Goal: Task Accomplishment & Management: Use online tool/utility

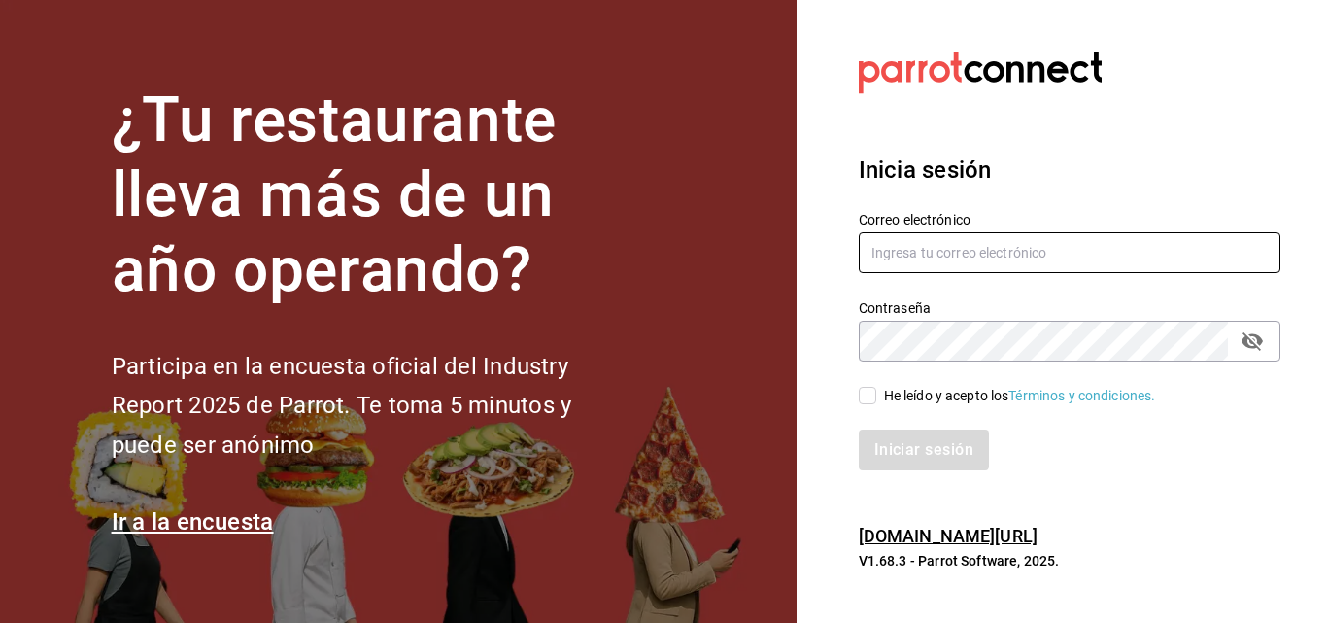
click at [912, 243] on input "text" at bounding box center [1070, 252] width 422 height 41
type input "facturacion@sanjuangrill.com"
click at [888, 403] on div "He leído y acepto los Términos y condiciones." at bounding box center [1020, 396] width 272 height 20
click at [876, 403] on input "He leído y acepto los Términos y condiciones." at bounding box center [867, 395] width 17 height 17
checkbox input "true"
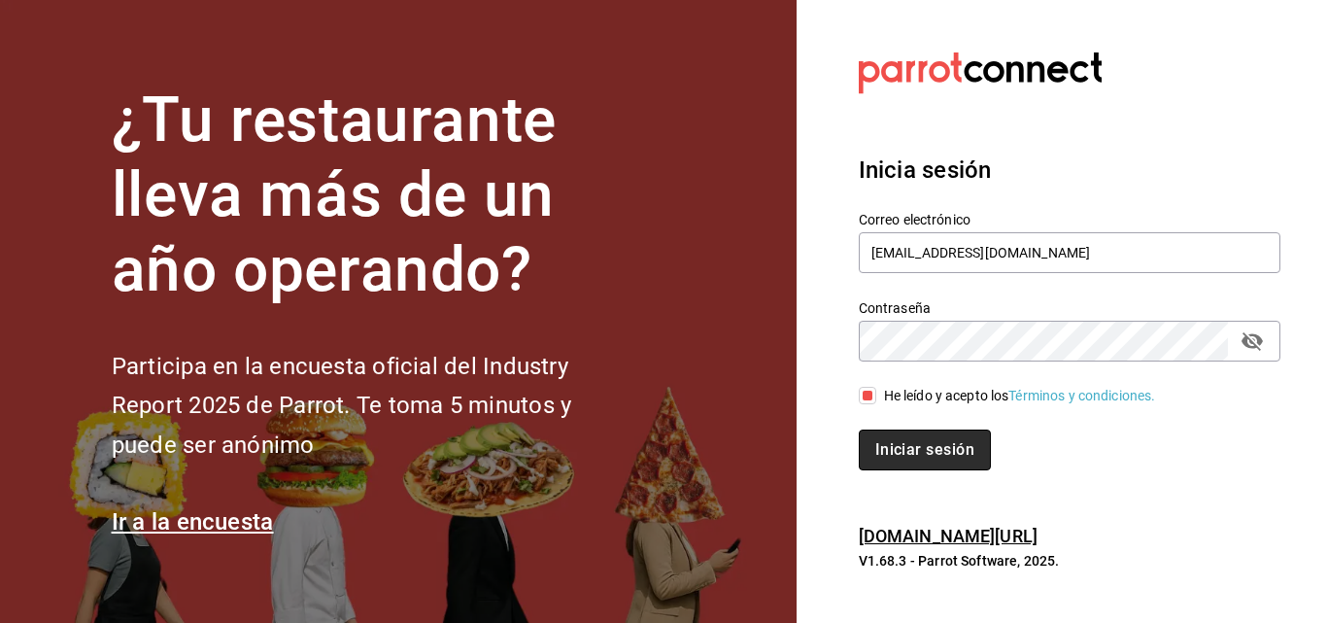
click at [893, 462] on button "Iniciar sesión" at bounding box center [925, 449] width 132 height 41
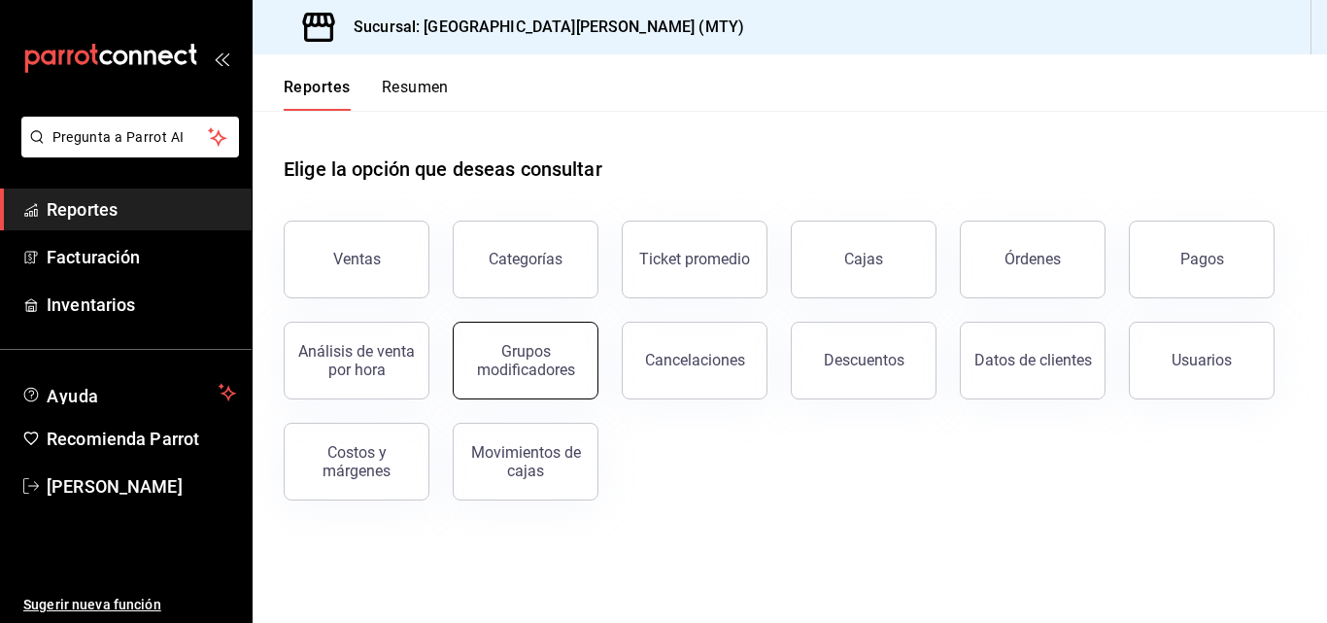
click at [552, 373] on div "Grupos modificadores" at bounding box center [525, 360] width 120 height 37
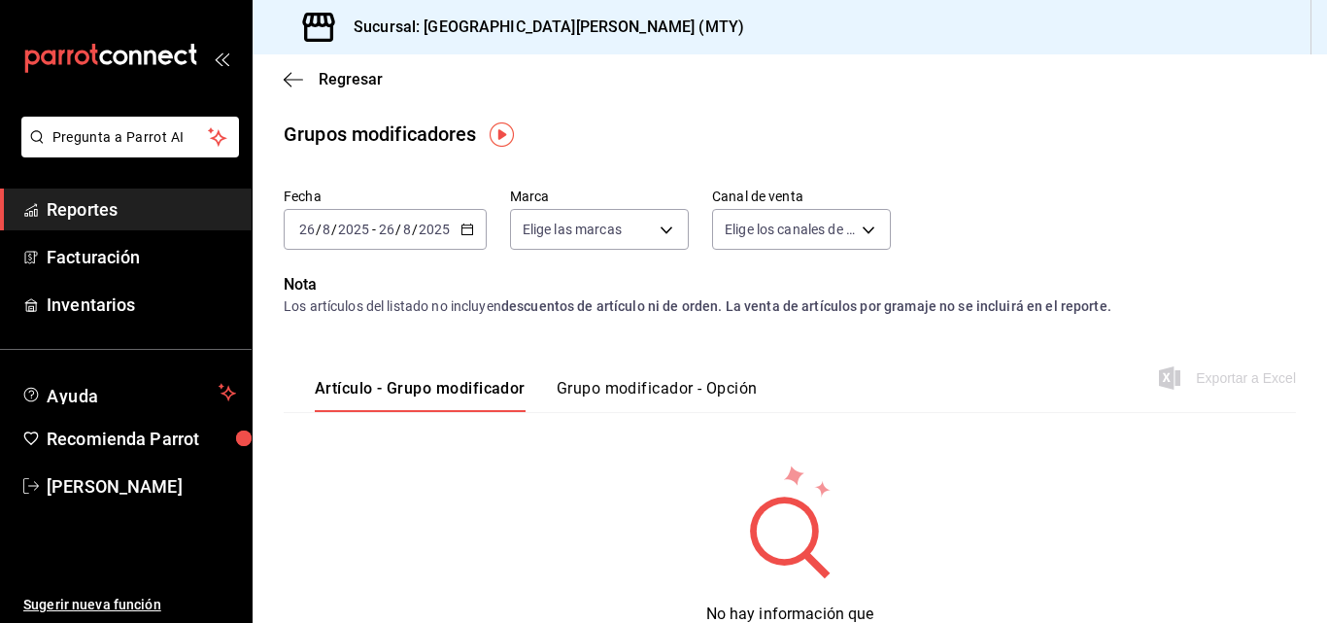
click at [465, 222] on div "[DATE] [DATE] - [DATE] [DATE]" at bounding box center [385, 229] width 203 height 41
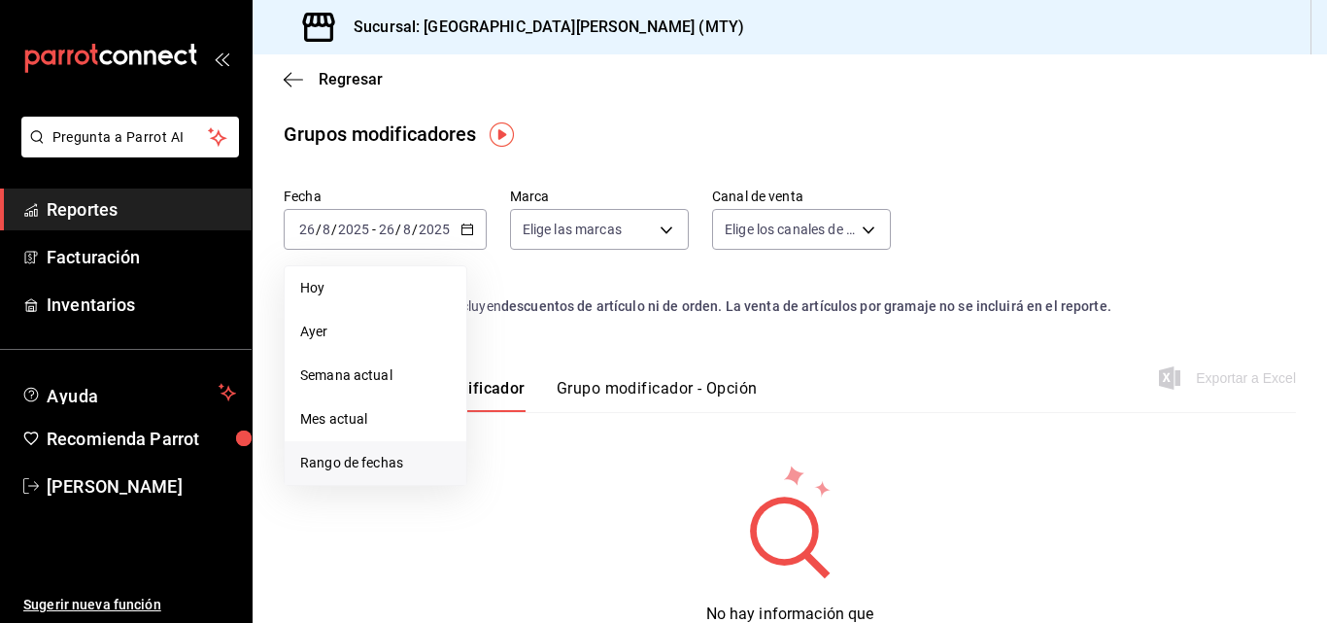
click at [395, 464] on span "Rango de fechas" at bounding box center [375, 463] width 151 height 20
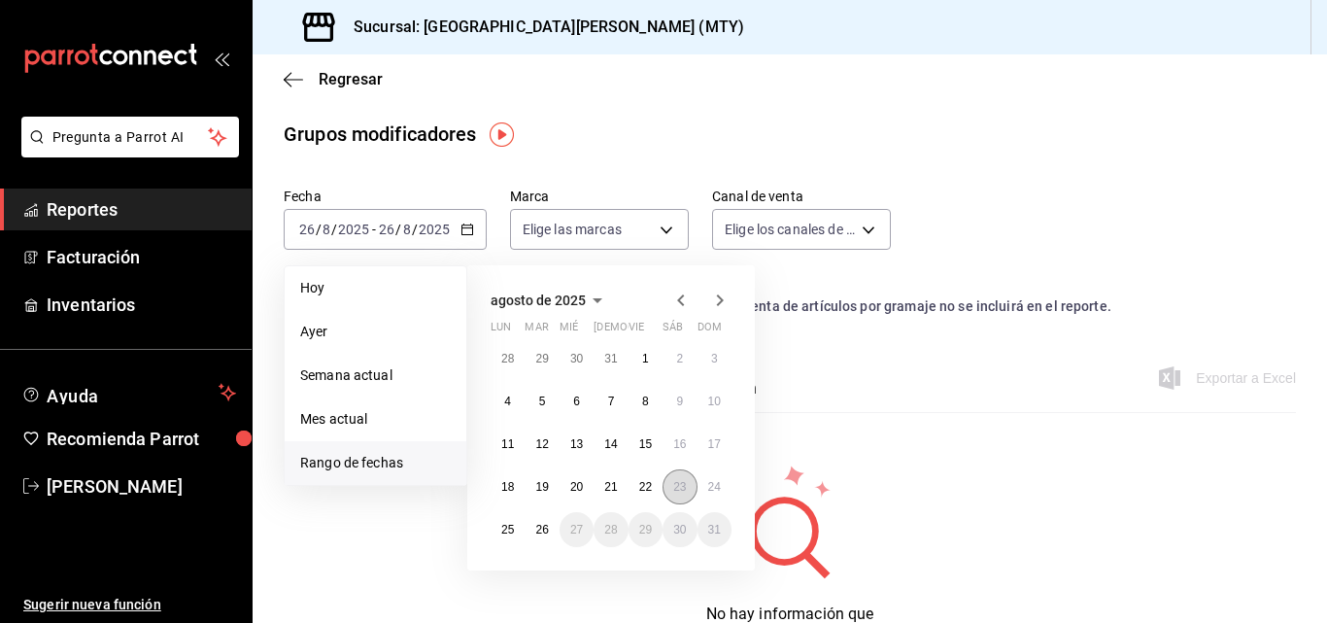
click at [669, 490] on button "23" at bounding box center [680, 486] width 34 height 35
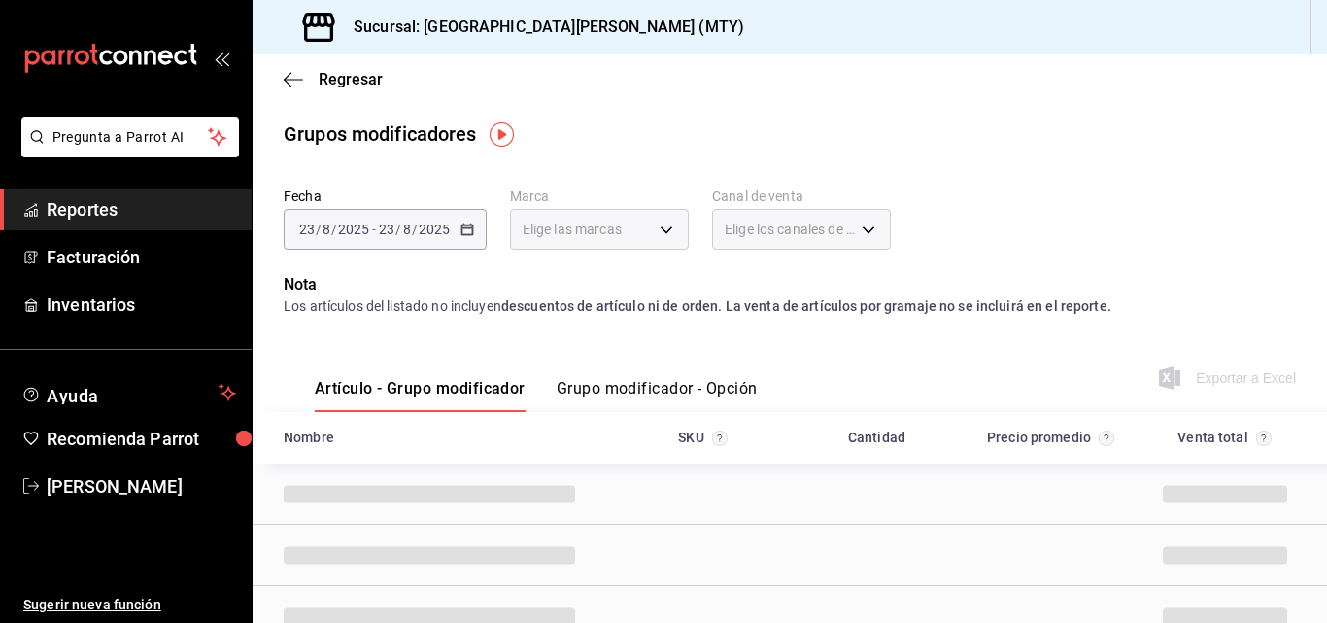
click at [674, 394] on button "Grupo modificador - Opción" at bounding box center [657, 395] width 201 height 33
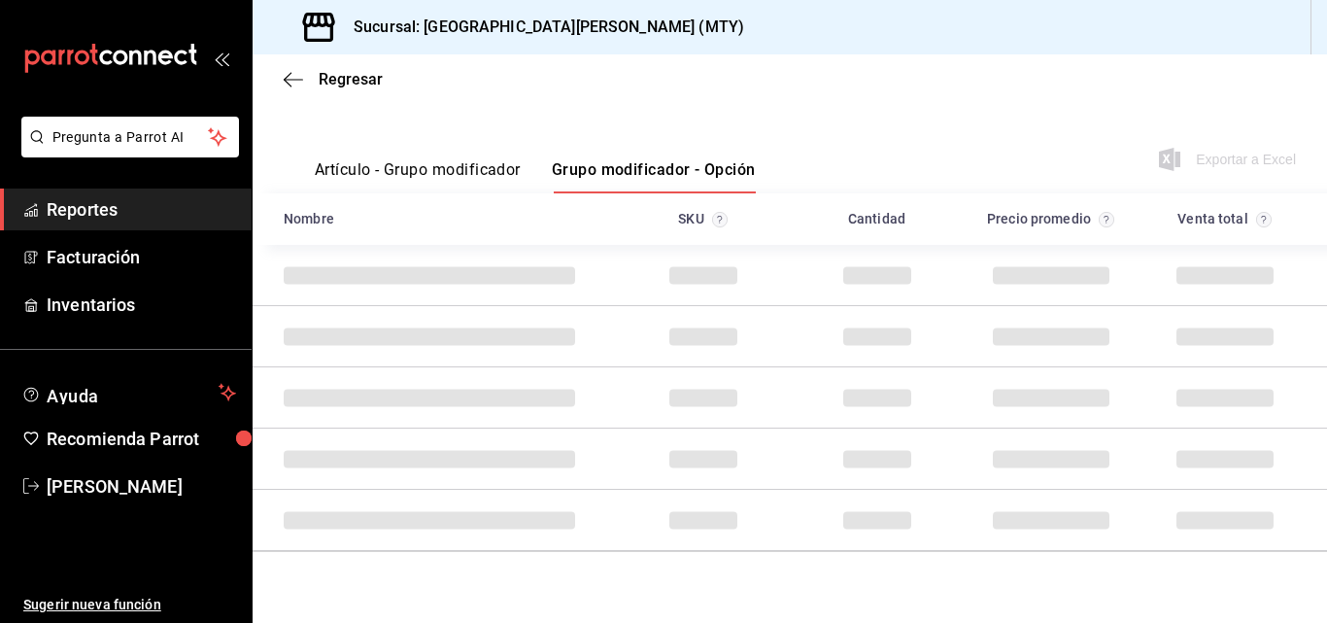
scroll to position [220, 0]
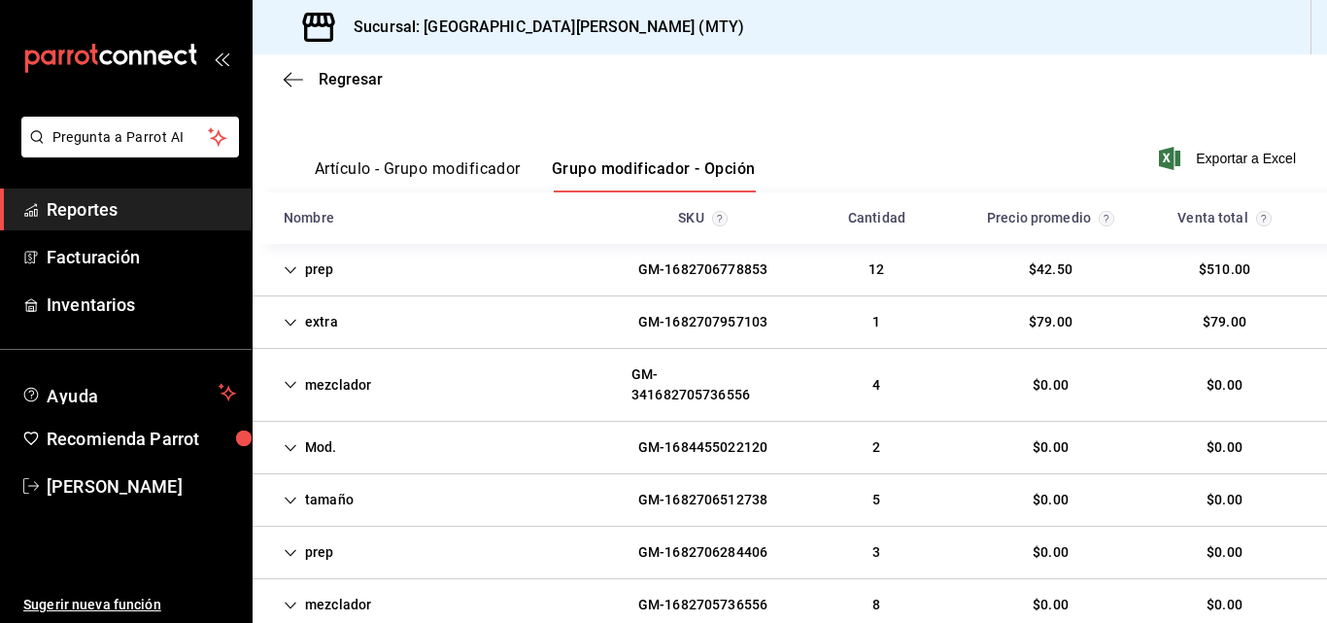
click at [491, 304] on div "extra GM-1682707957103 1 $79.00 $79.00" at bounding box center [790, 322] width 1075 height 52
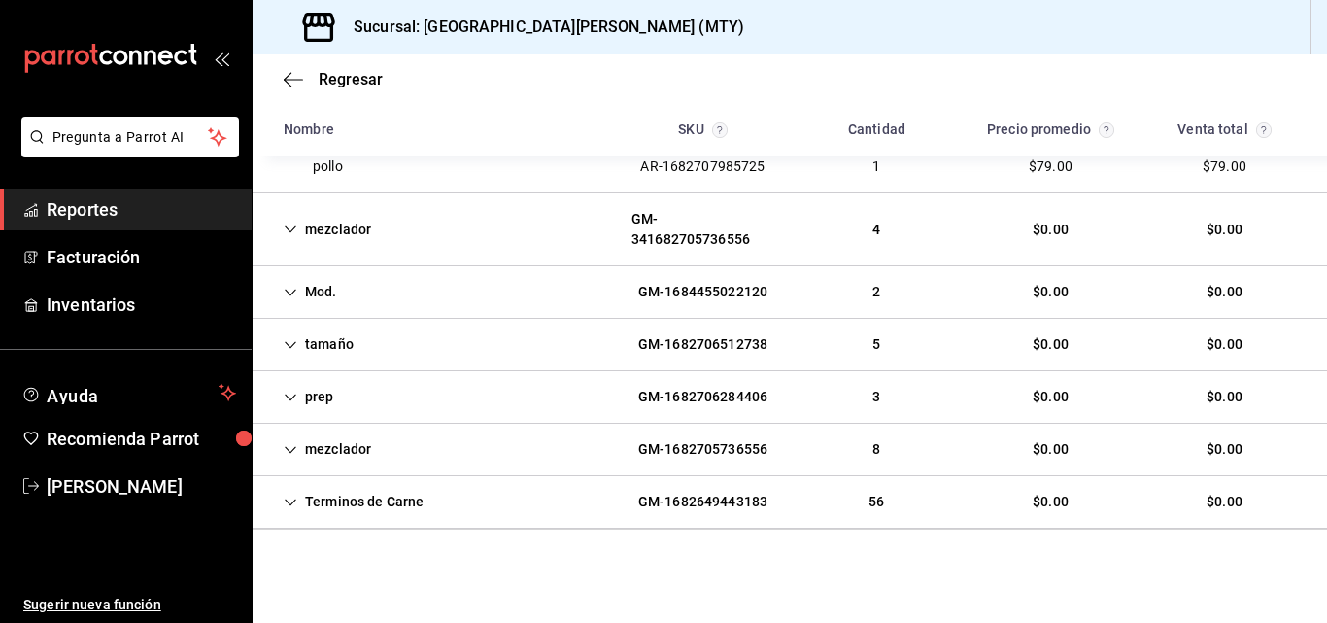
scroll to position [0, 0]
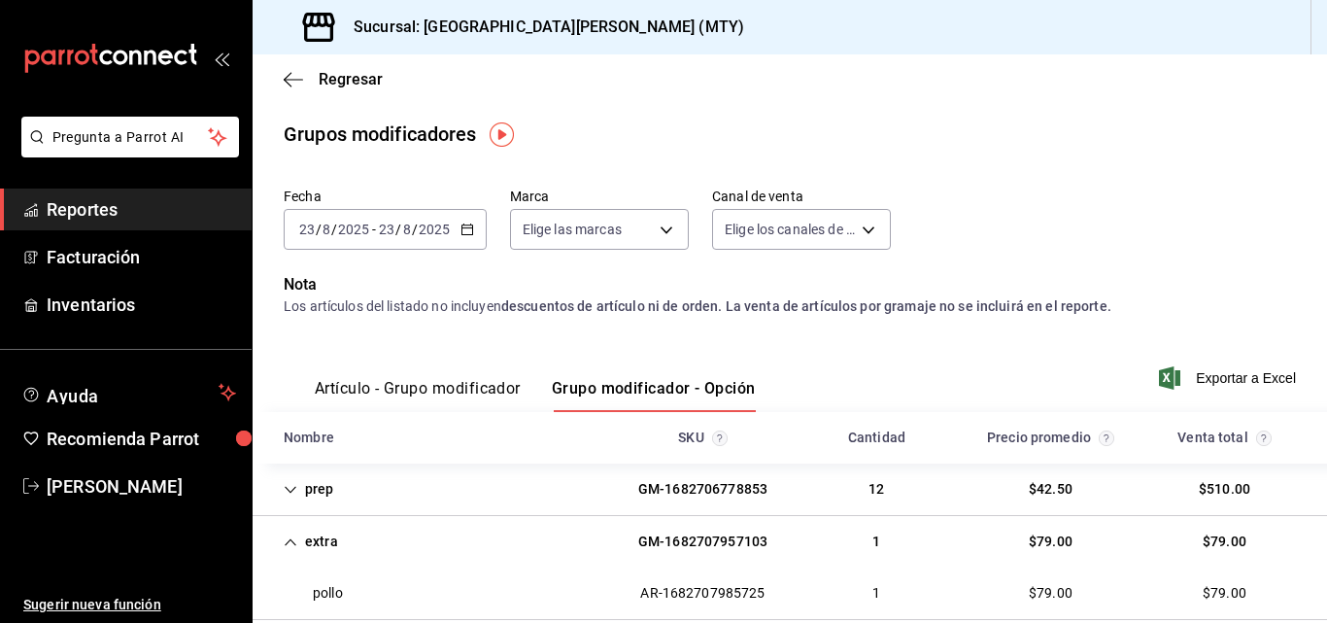
click at [453, 223] on div "[DATE] [DATE] - [DATE] [DATE]" at bounding box center [385, 229] width 203 height 41
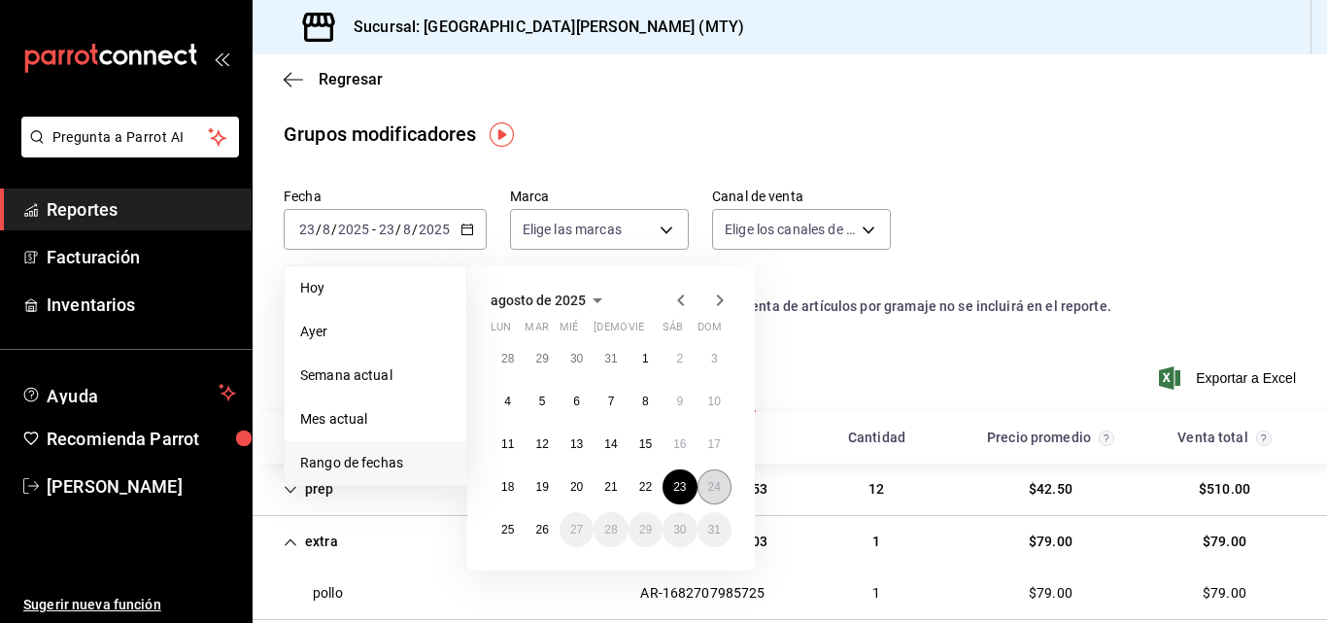
click at [717, 493] on abbr "24" at bounding box center [714, 487] width 13 height 14
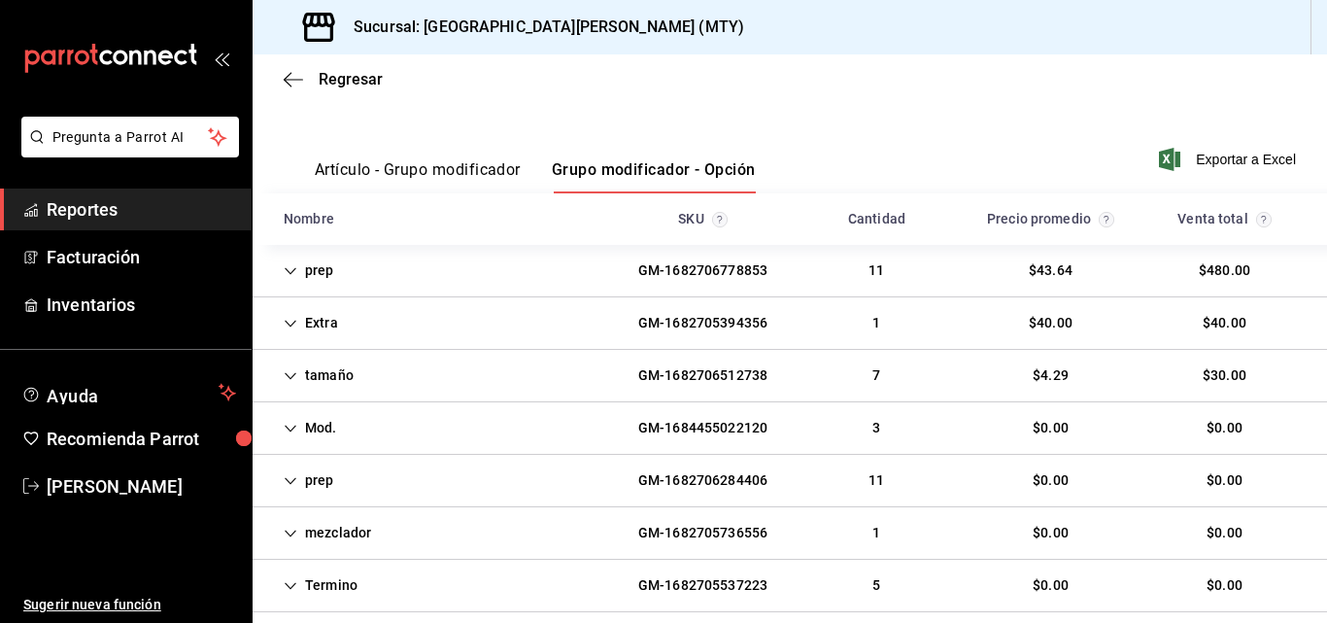
scroll to position [220, 0]
click at [440, 337] on div "Extra GM-1682705394356 1 $40.00 $40.00" at bounding box center [790, 322] width 1075 height 52
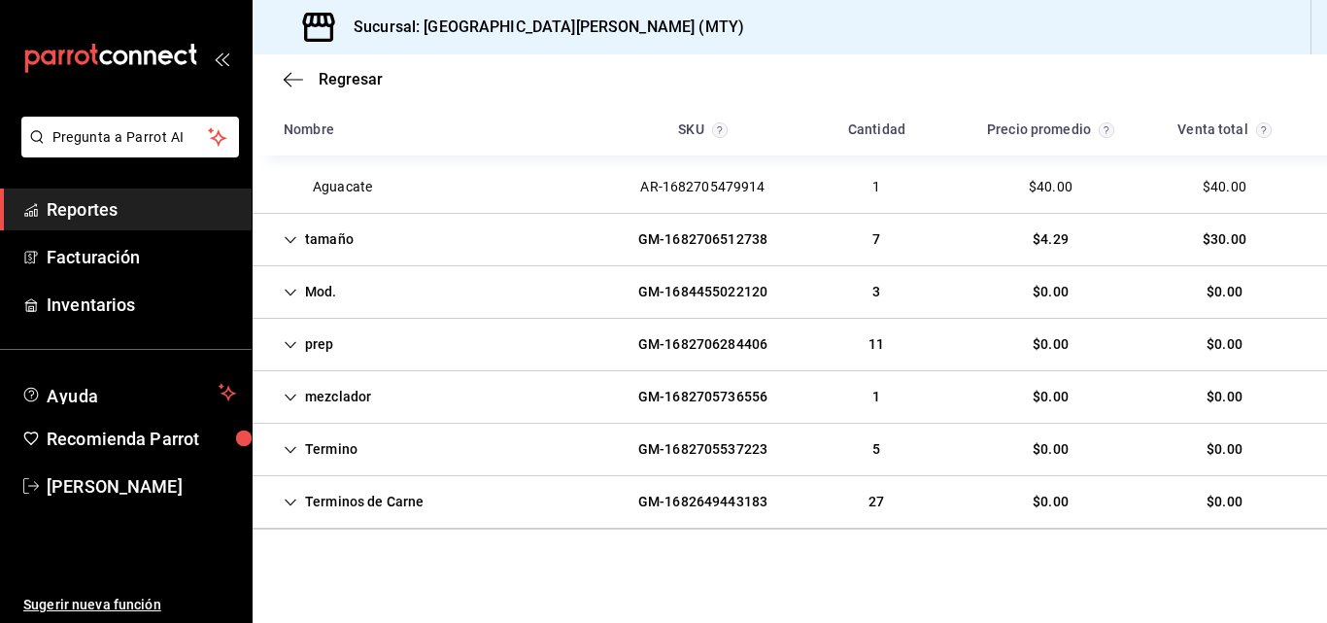
scroll to position [0, 0]
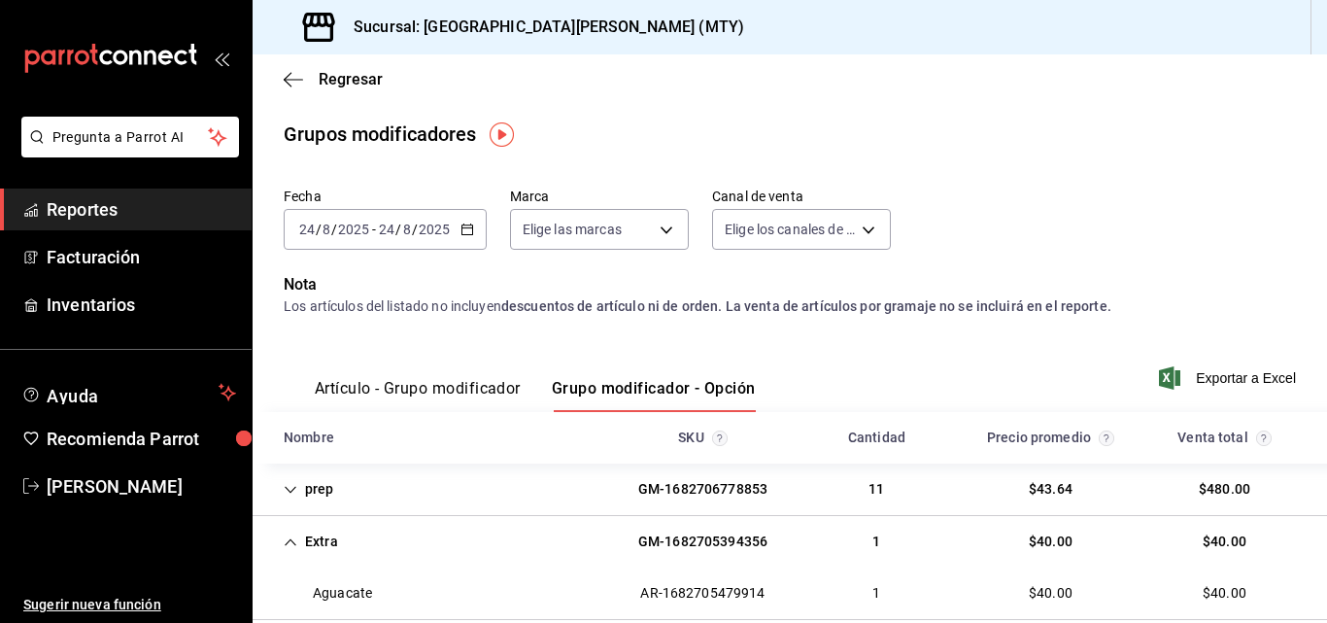
click at [484, 233] on div "[DATE] [DATE] - [DATE] [DATE]" at bounding box center [385, 229] width 203 height 41
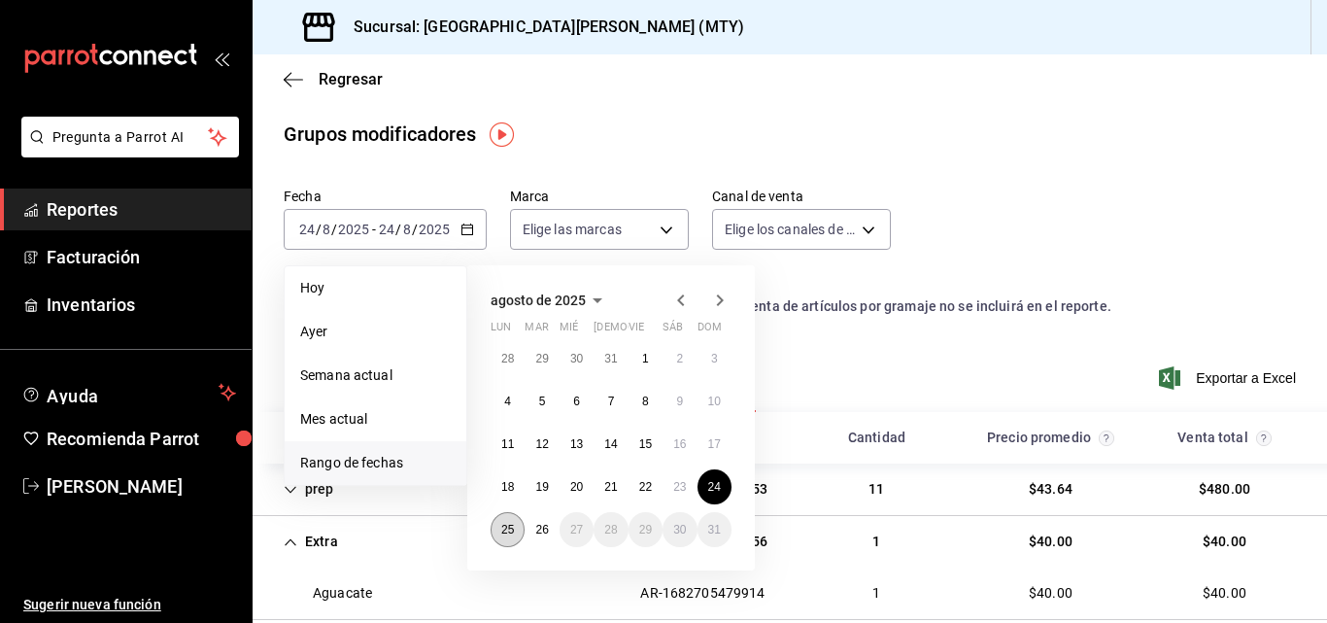
click at [502, 534] on abbr "25" at bounding box center [507, 530] width 13 height 14
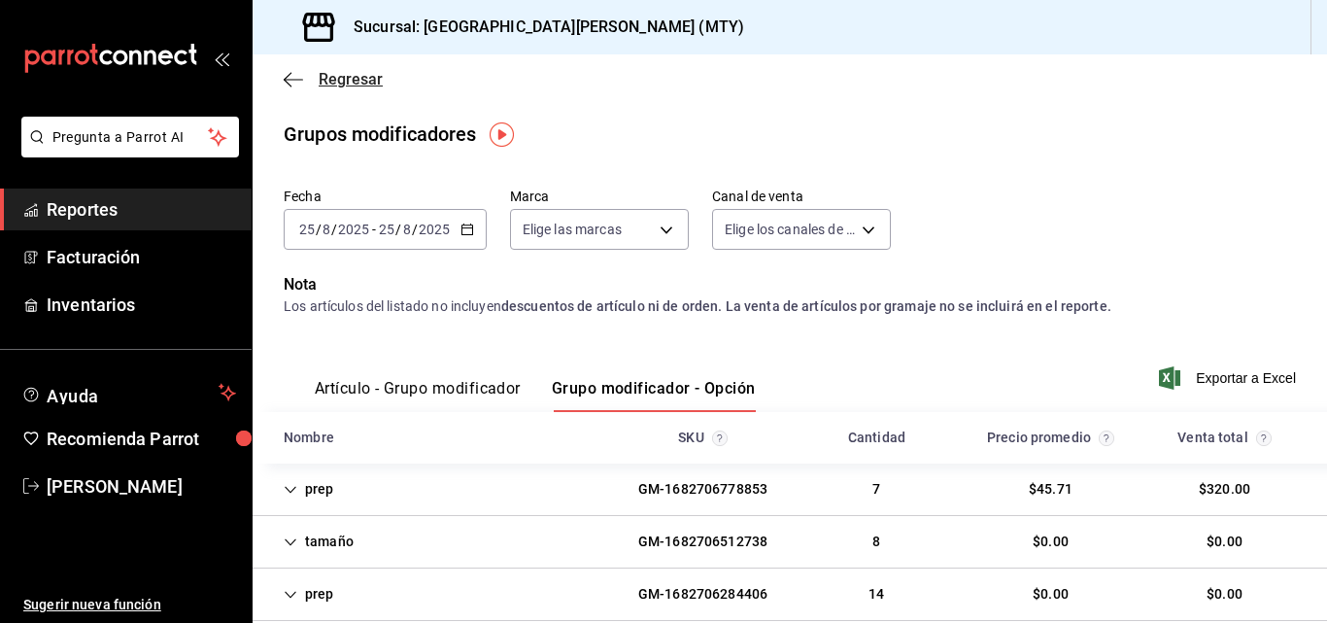
click at [285, 78] on icon "button" at bounding box center [293, 79] width 19 height 17
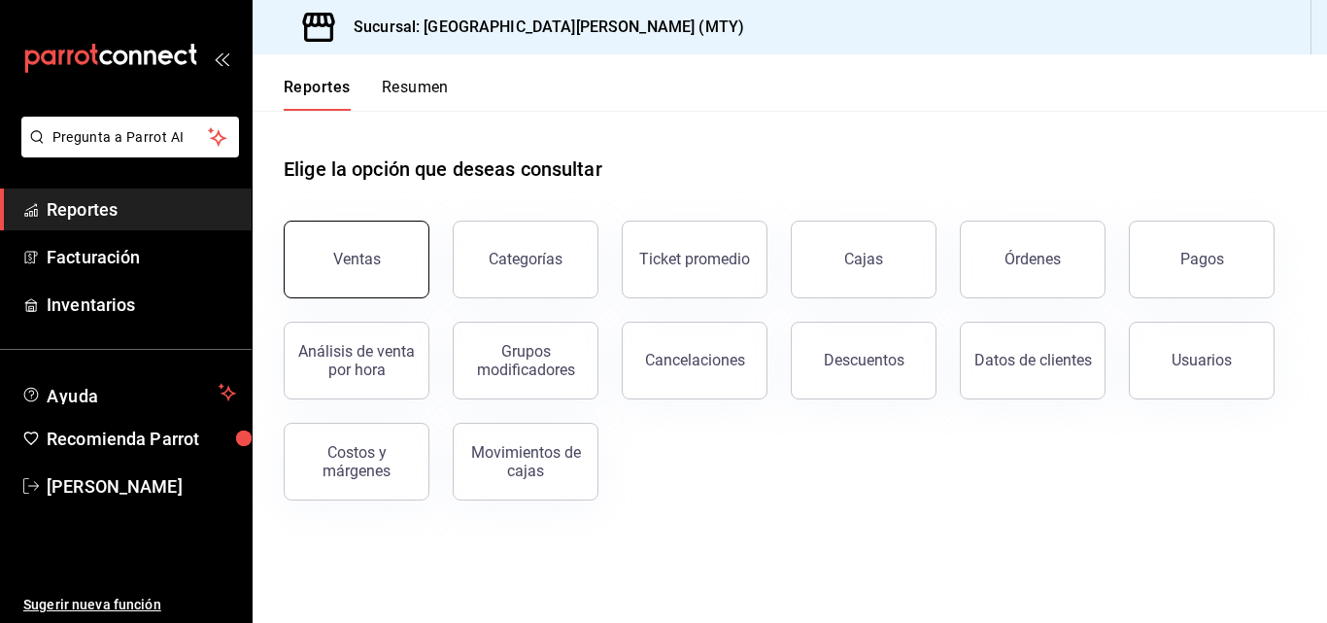
click at [373, 283] on button "Ventas" at bounding box center [357, 260] width 146 height 78
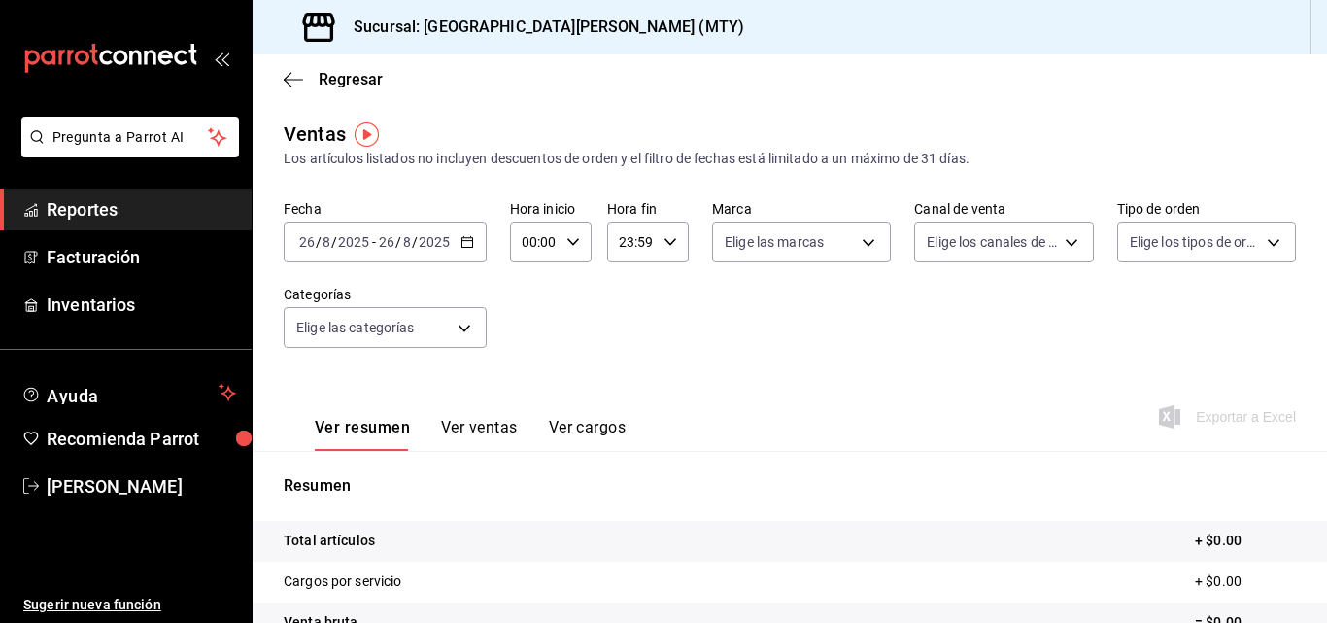
click at [442, 302] on div "Elige las categorías" at bounding box center [385, 323] width 203 height 49
click at [444, 326] on body "Pregunta a Parrot AI Reportes Facturación Inventarios Ayuda Recomienda Parrot […" at bounding box center [663, 311] width 1327 height 623
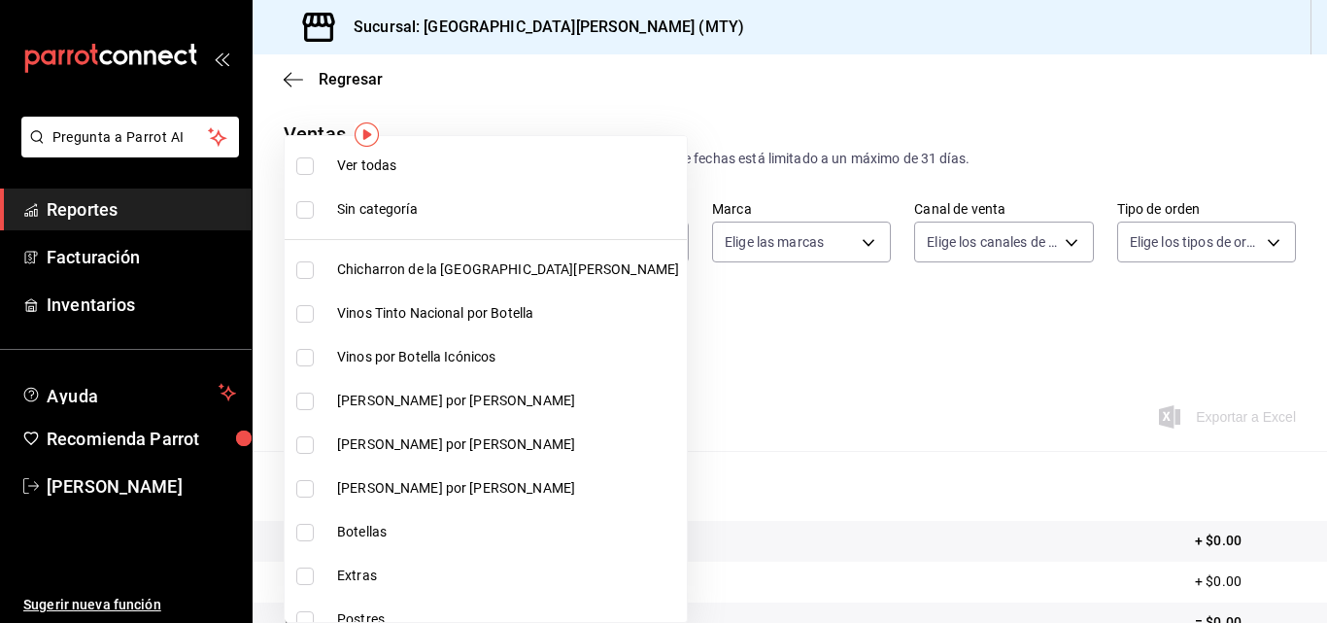
click at [433, 261] on span "Chicharron de la [GEOGRAPHIC_DATA][PERSON_NAME]" at bounding box center [508, 269] width 342 height 20
type input "f0f1c746-f3c3-4ccc-a6c7-92491a04bd66"
checkbox input "true"
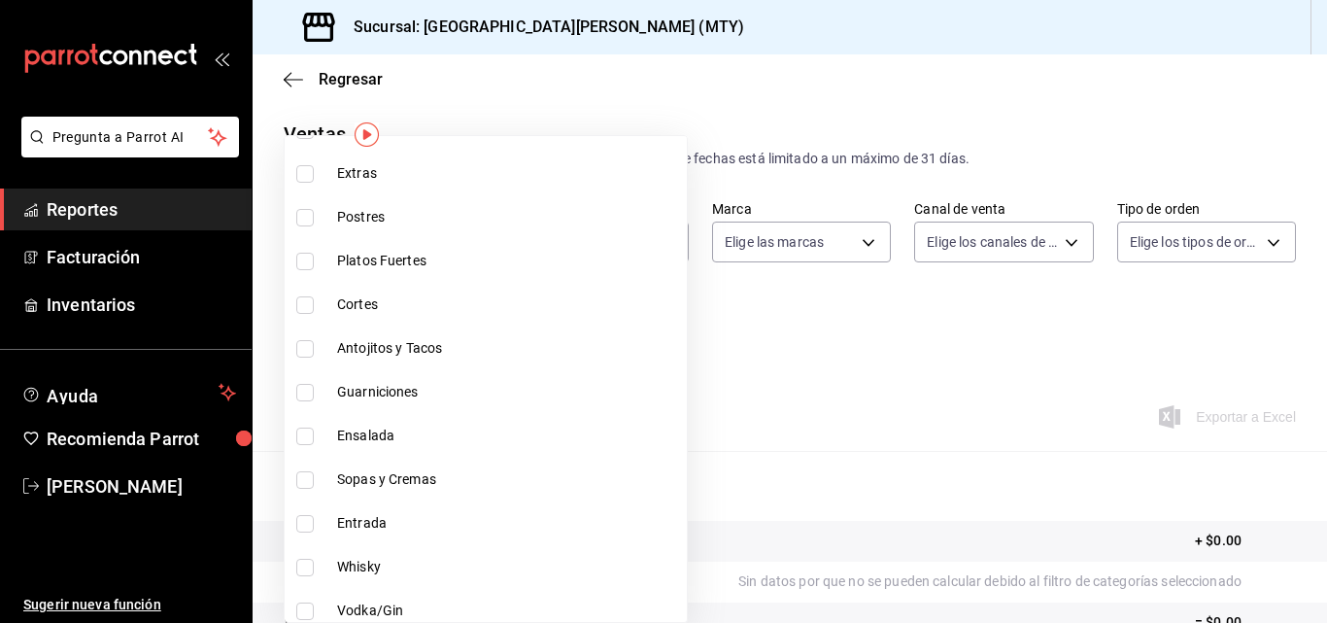
scroll to position [404, 0]
click at [369, 166] on span "Extras" at bounding box center [508, 171] width 342 height 20
type input "f0f1c746-f3c3-4ccc-a6c7-92491a04bd66,ce59e6b0-fd83-4b10-87da-79468a59da8e"
checkbox input "true"
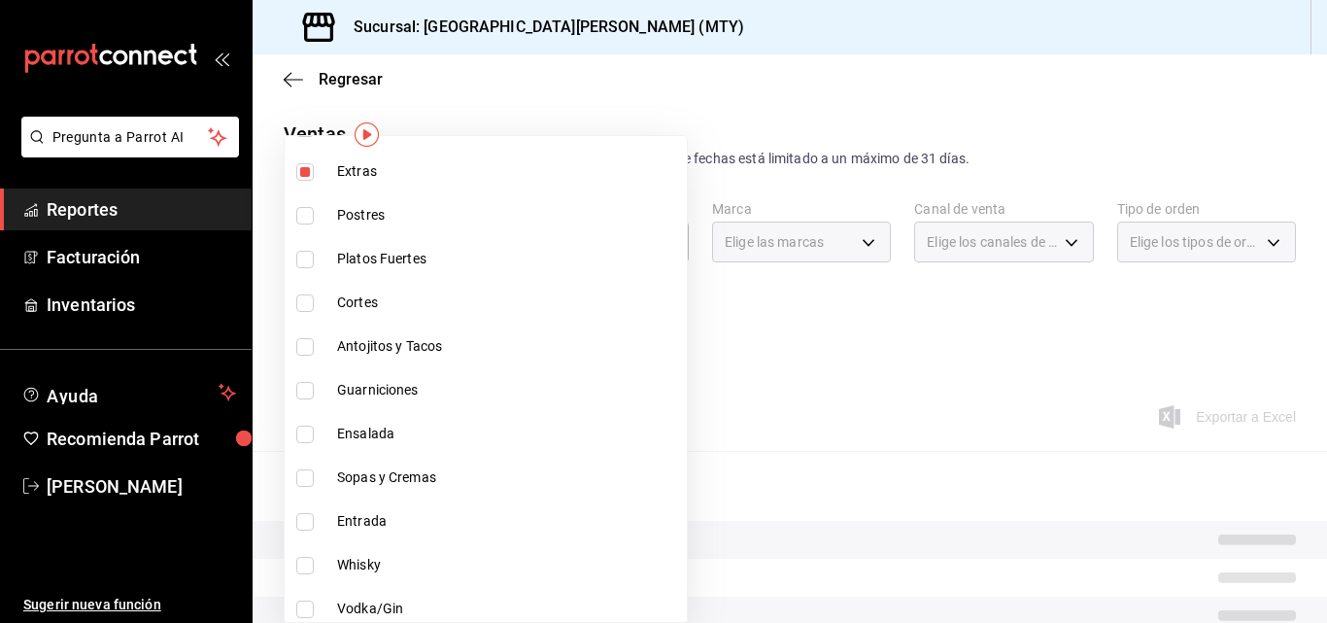
click at [360, 225] on li "Postres" at bounding box center [486, 215] width 402 height 44
type input "f0f1c746-f3c3-4ccc-a6c7-92491a04bd66,ce59e6b0-fd83-4b10-87da-79468a59da8e,b5dc4…"
checkbox input "true"
click at [360, 264] on span "Platos Fuertes" at bounding box center [508, 259] width 342 height 20
type input "f0f1c746-f3c3-4ccc-a6c7-92491a04bd66,ce59e6b0-fd83-4b10-87da-79468a59da8e,b5dc4…"
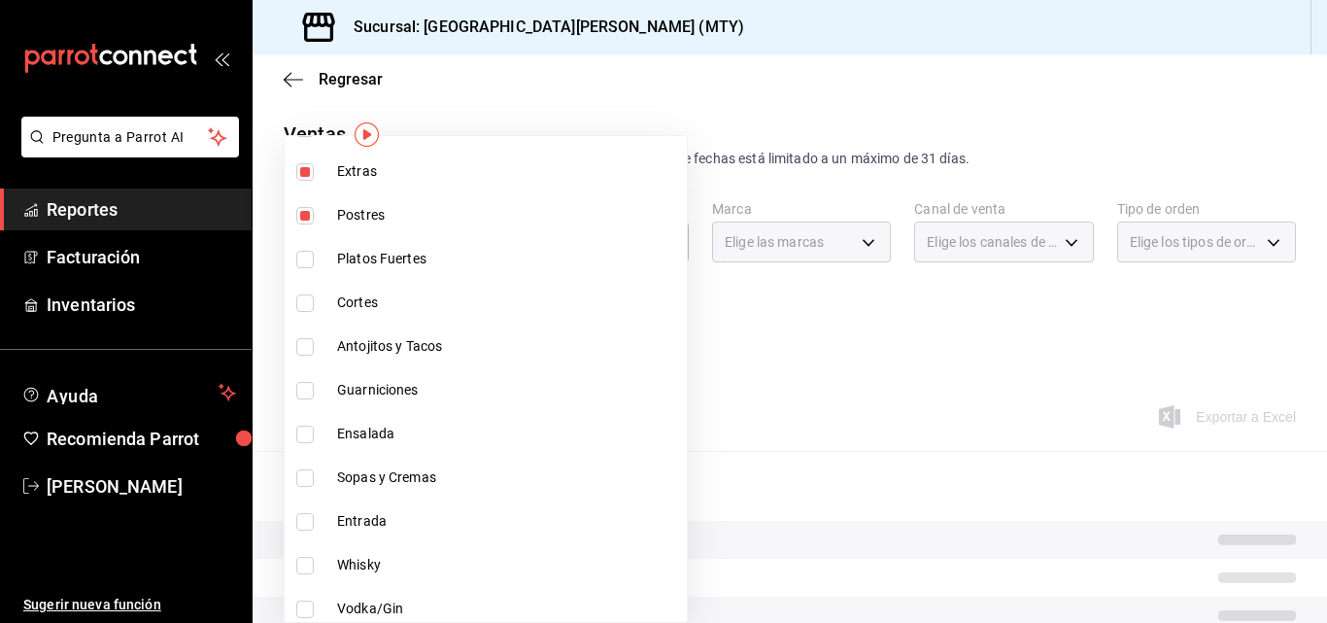
checkbox input "true"
click at [357, 296] on span "Cortes" at bounding box center [508, 302] width 342 height 20
type input "f0f1c746-f3c3-4ccc-a6c7-92491a04bd66,ce59e6b0-fd83-4b10-87da-79468a59da8e,b5dc4…"
checkbox input "true"
click at [347, 360] on li "Antojitos y Tacos" at bounding box center [486, 347] width 402 height 44
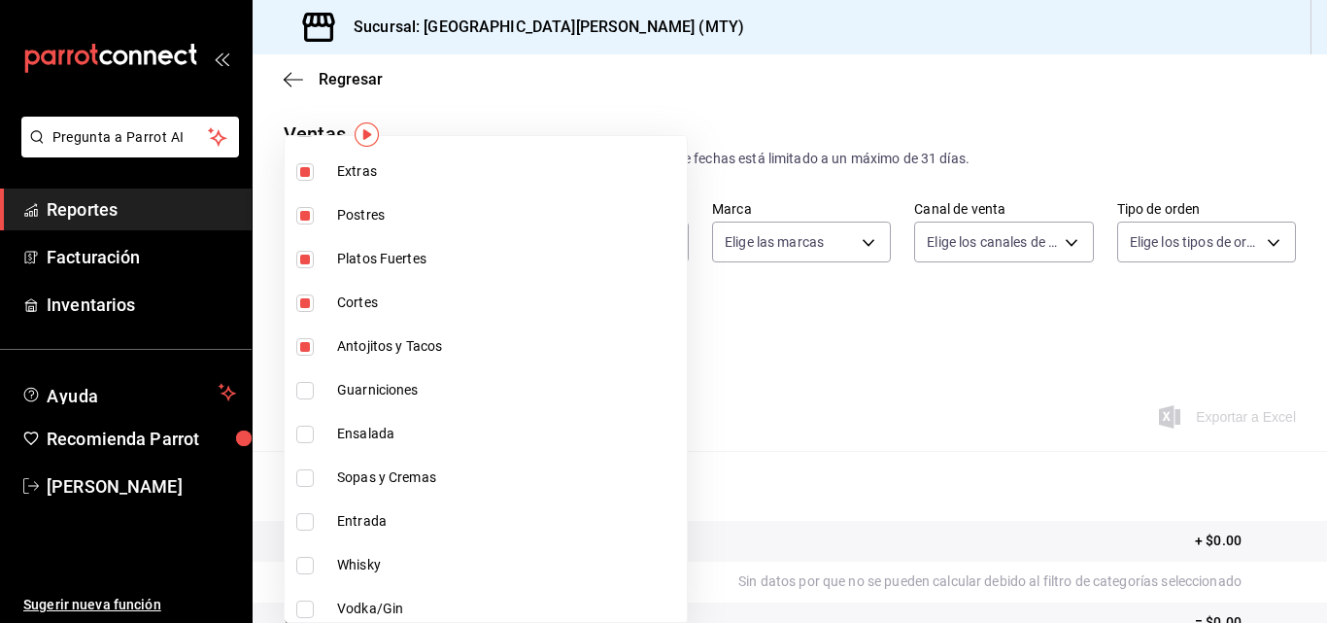
type input "f0f1c746-f3c3-4ccc-a6c7-92491a04bd66,ce59e6b0-fd83-4b10-87da-79468a59da8e,b5dc4…"
checkbox input "true"
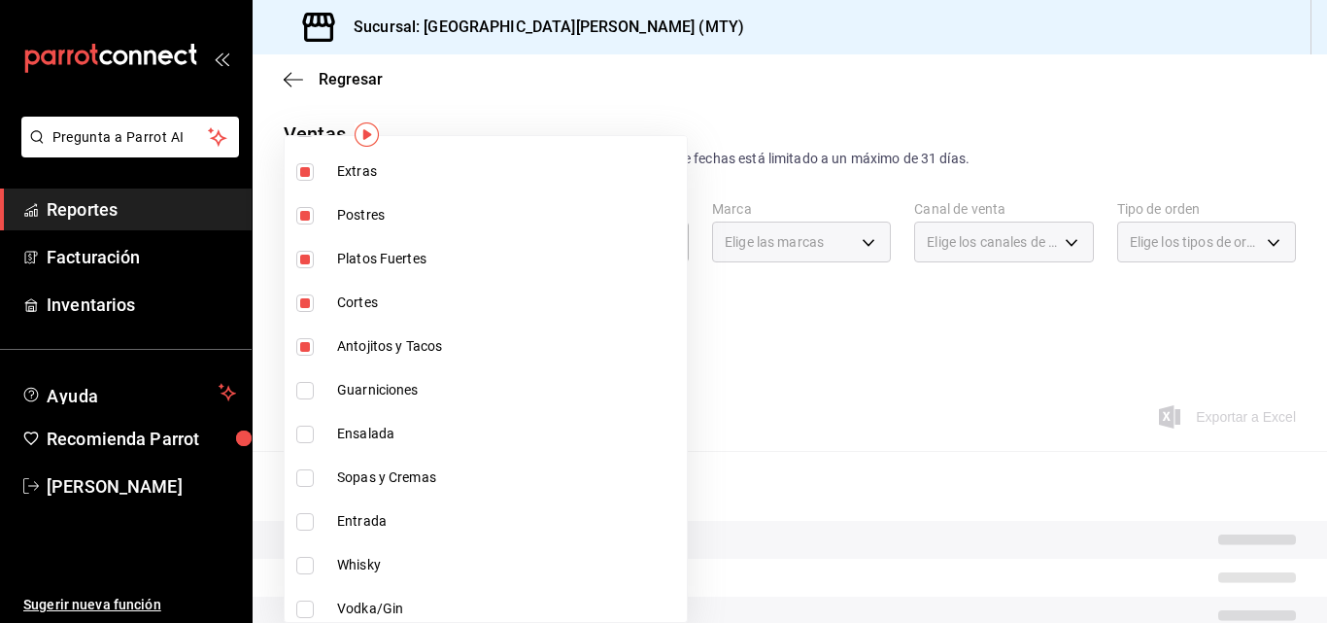
drag, startPoint x: 343, startPoint y: 403, endPoint x: 347, endPoint y: 360, distance: 43.9
click at [347, 360] on li "Antojitos y Tacos" at bounding box center [486, 347] width 402 height 44
type input "f0f1c746-f3c3-4ccc-a6c7-92491a04bd66,ce59e6b0-fd83-4b10-87da-79468a59da8e,b5dc4…"
checkbox input "false"
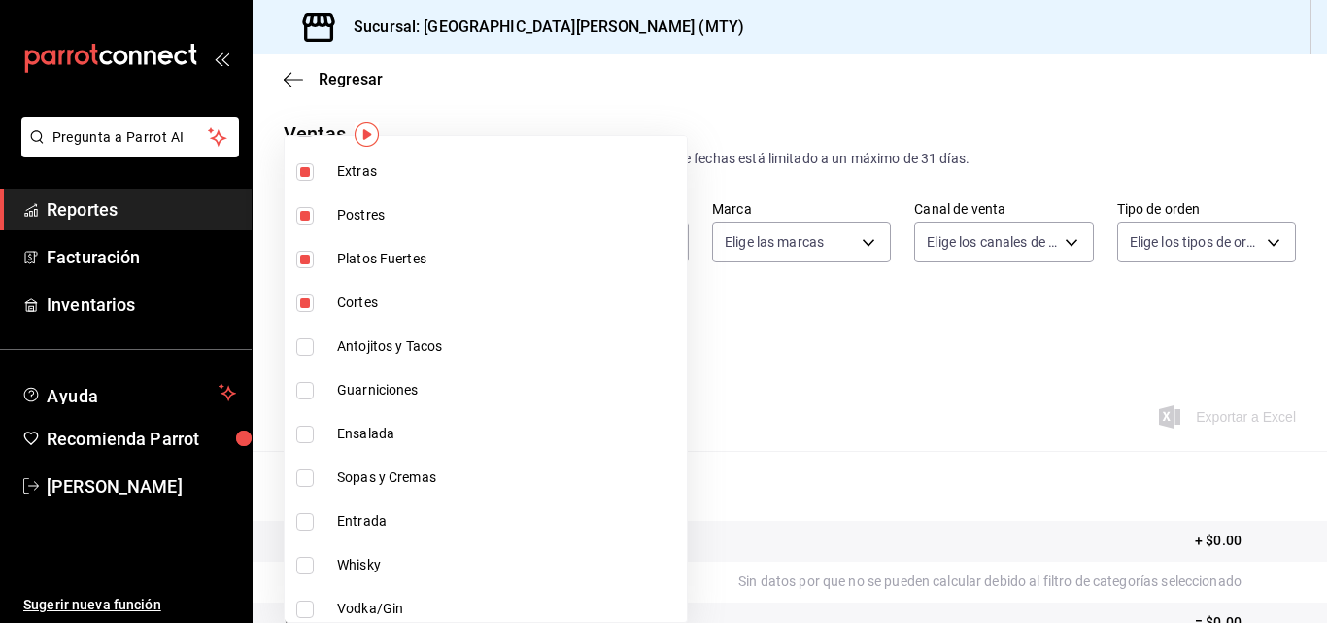
click at [345, 405] on li "Guarniciones" at bounding box center [486, 390] width 402 height 44
type input "f0f1c746-f3c3-4ccc-a6c7-92491a04bd66,ce59e6b0-fd83-4b10-87da-79468a59da8e,b5dc4…"
checkbox input "true"
click at [354, 361] on li "Antojitos y Tacos" at bounding box center [486, 347] width 402 height 44
type input "f0f1c746-f3c3-4ccc-a6c7-92491a04bd66,ce59e6b0-fd83-4b10-87da-79468a59da8e,b5dc4…"
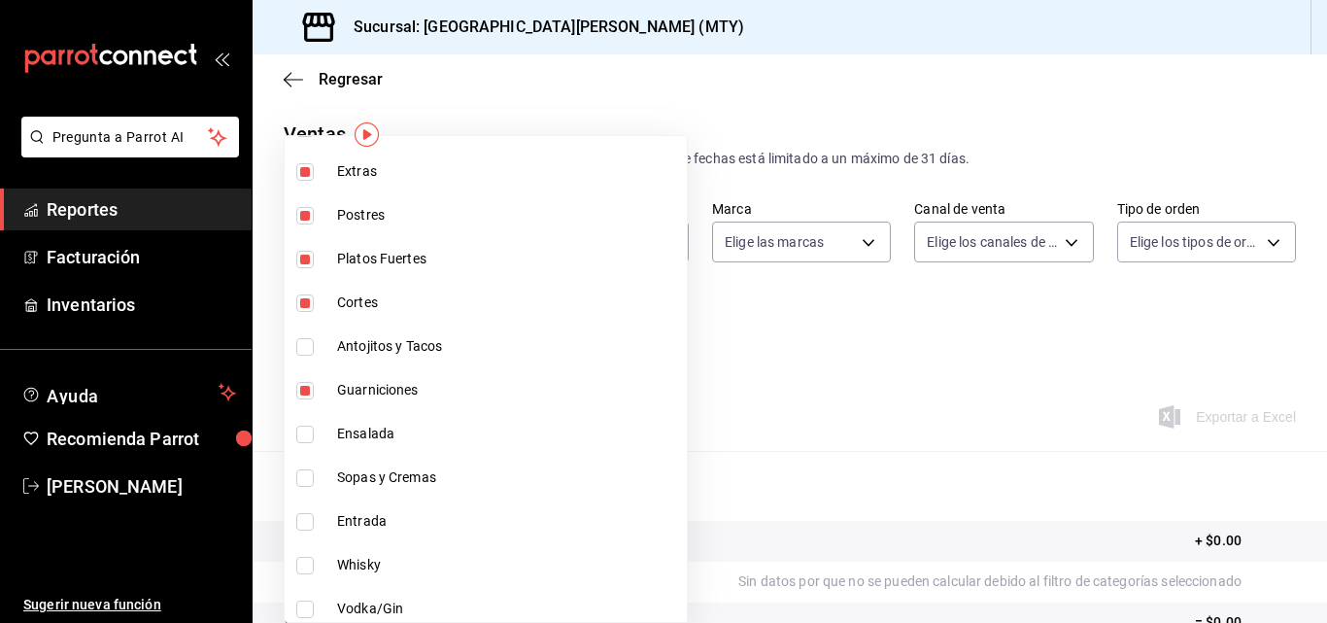
checkbox input "true"
click at [354, 445] on li "Ensalada" at bounding box center [486, 434] width 402 height 44
type input "f0f1c746-f3c3-4ccc-a6c7-92491a04bd66,ce59e6b0-fd83-4b10-87da-79468a59da8e,b5dc4…"
checkbox input "true"
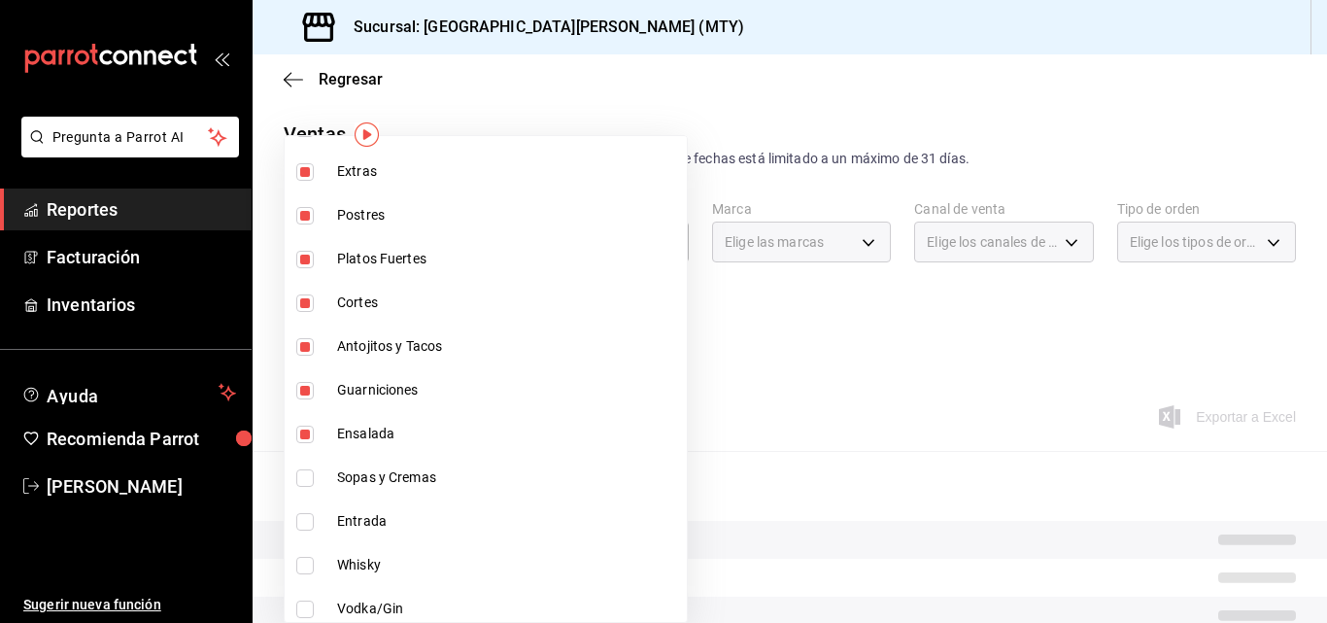
click at [355, 503] on li "Entrada" at bounding box center [486, 521] width 402 height 44
type input "f0f1c746-f3c3-4ccc-a6c7-92491a04bd66,ce59e6b0-fd83-4b10-87da-79468a59da8e,b5dc4…"
checkbox input "true"
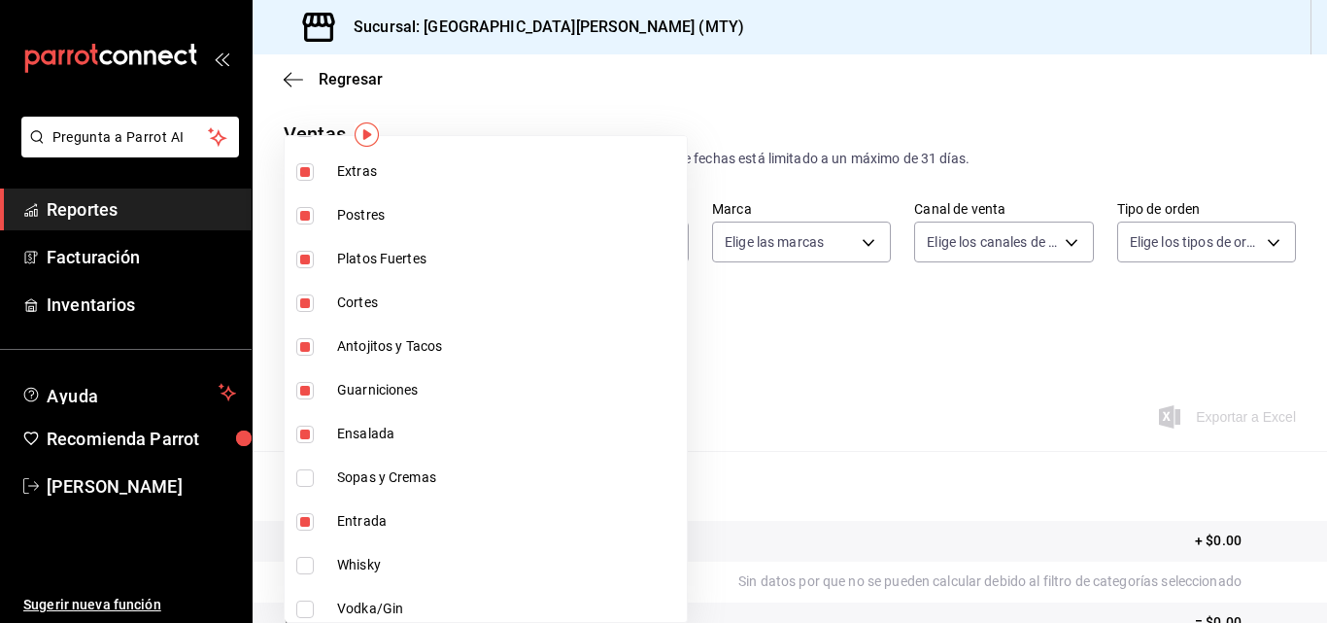
click at [360, 488] on li "Sopas y Cremas" at bounding box center [486, 478] width 402 height 44
type input "f0f1c746-f3c3-4ccc-a6c7-92491a04bd66,ce59e6b0-fd83-4b10-87da-79468a59da8e,b5dc4…"
checkbox input "true"
click at [718, 365] on div at bounding box center [663, 311] width 1327 height 623
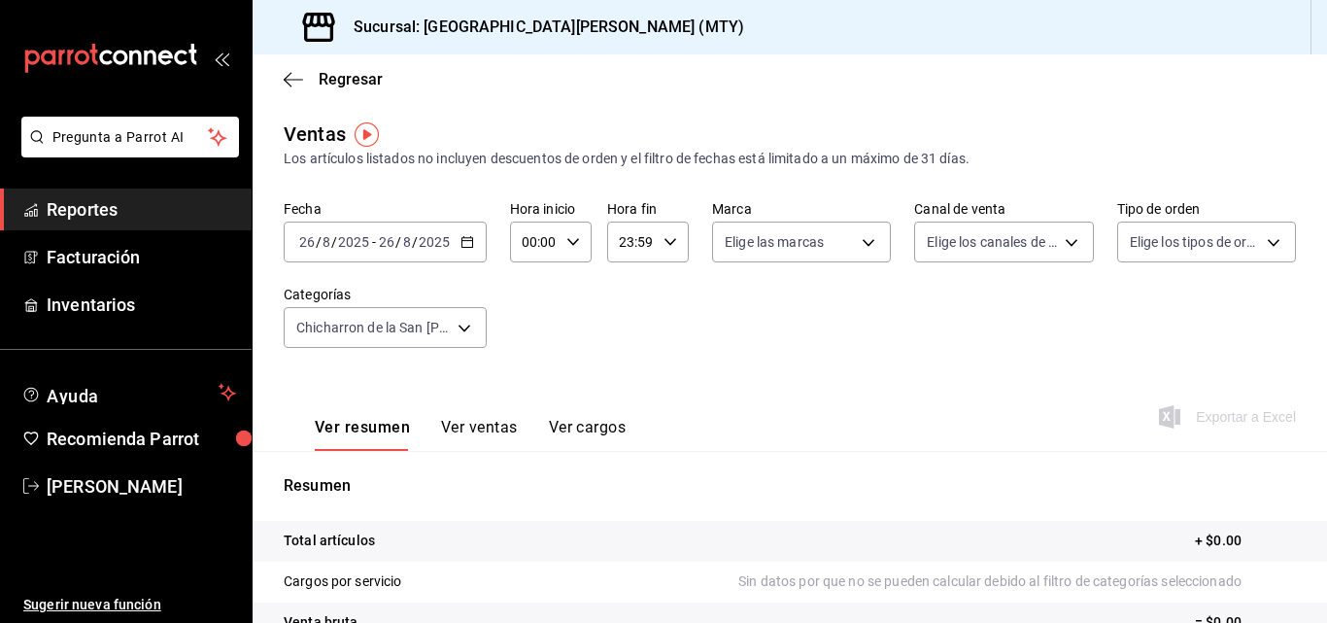
click at [467, 247] on icon "button" at bounding box center [468, 242] width 14 height 14
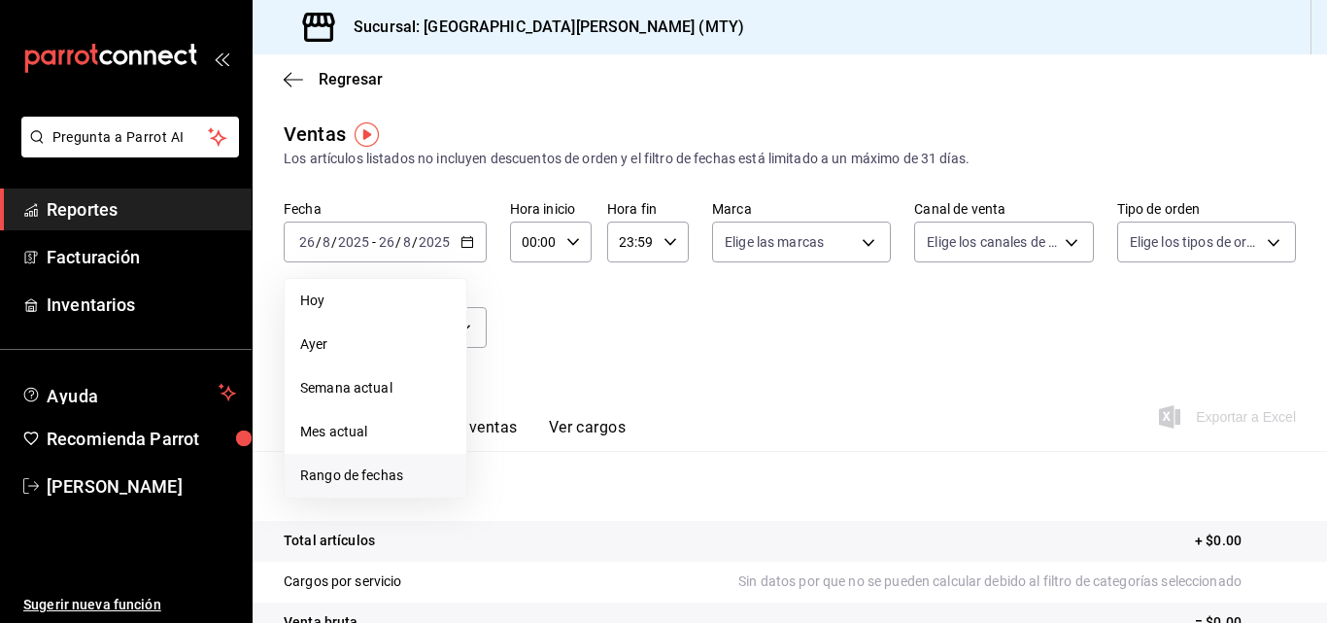
click at [360, 473] on span "Rango de fechas" at bounding box center [375, 475] width 151 height 20
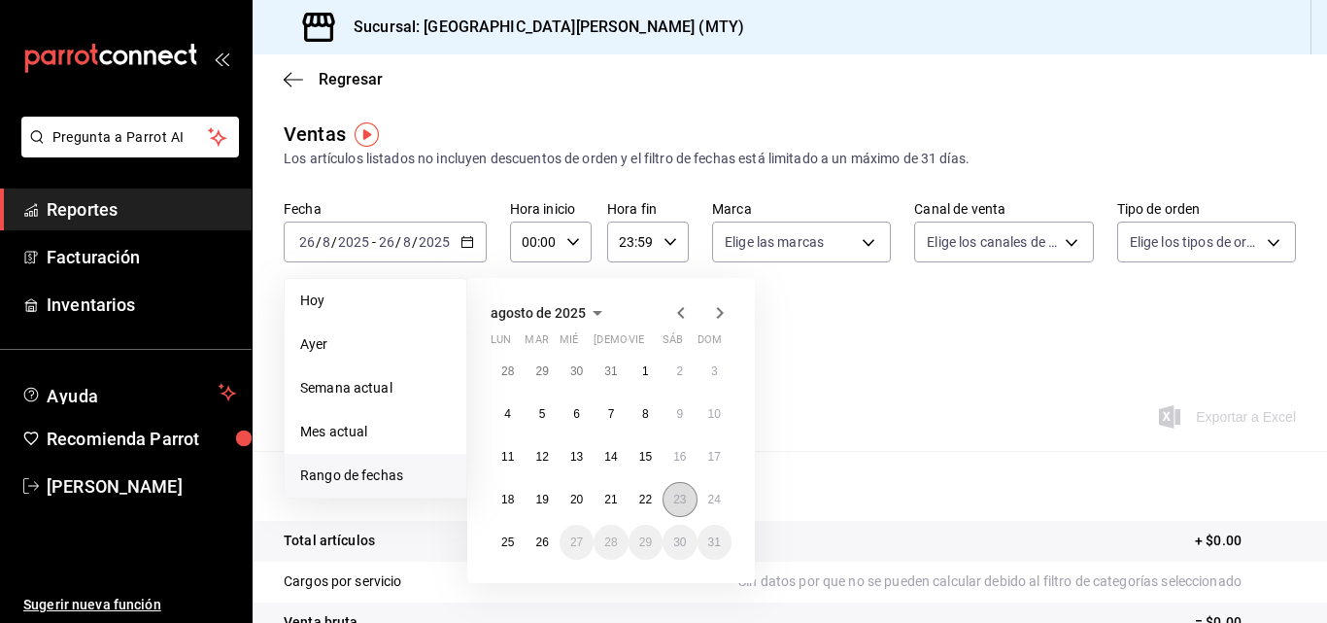
click at [682, 497] on abbr "23" at bounding box center [679, 500] width 13 height 14
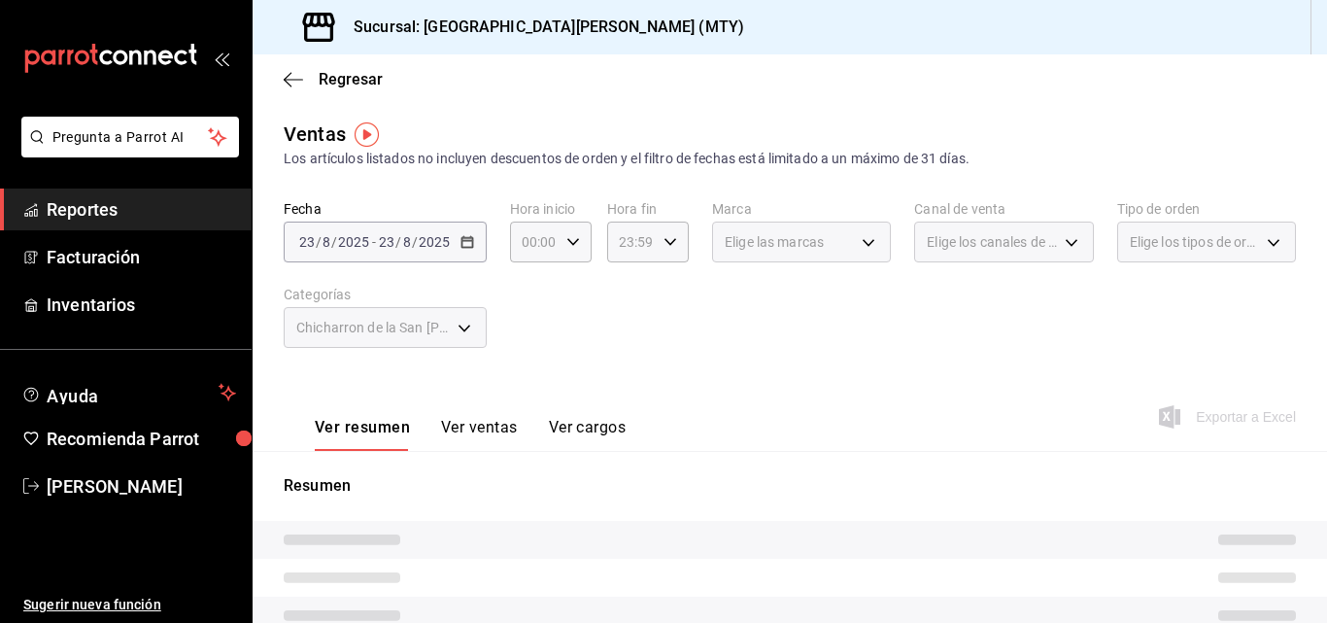
click at [478, 432] on button "Ver ventas" at bounding box center [479, 434] width 77 height 33
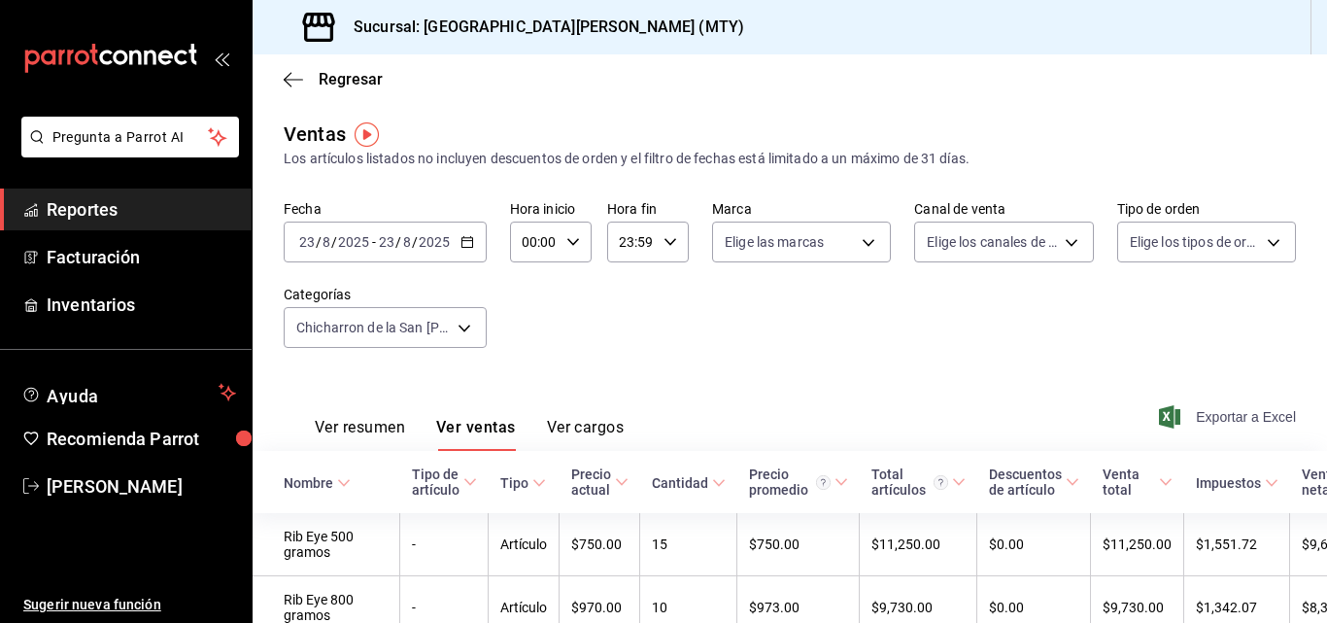
click at [1159, 428] on icon "button" at bounding box center [1169, 416] width 21 height 23
click at [468, 244] on icon "button" at bounding box center [468, 242] width 14 height 14
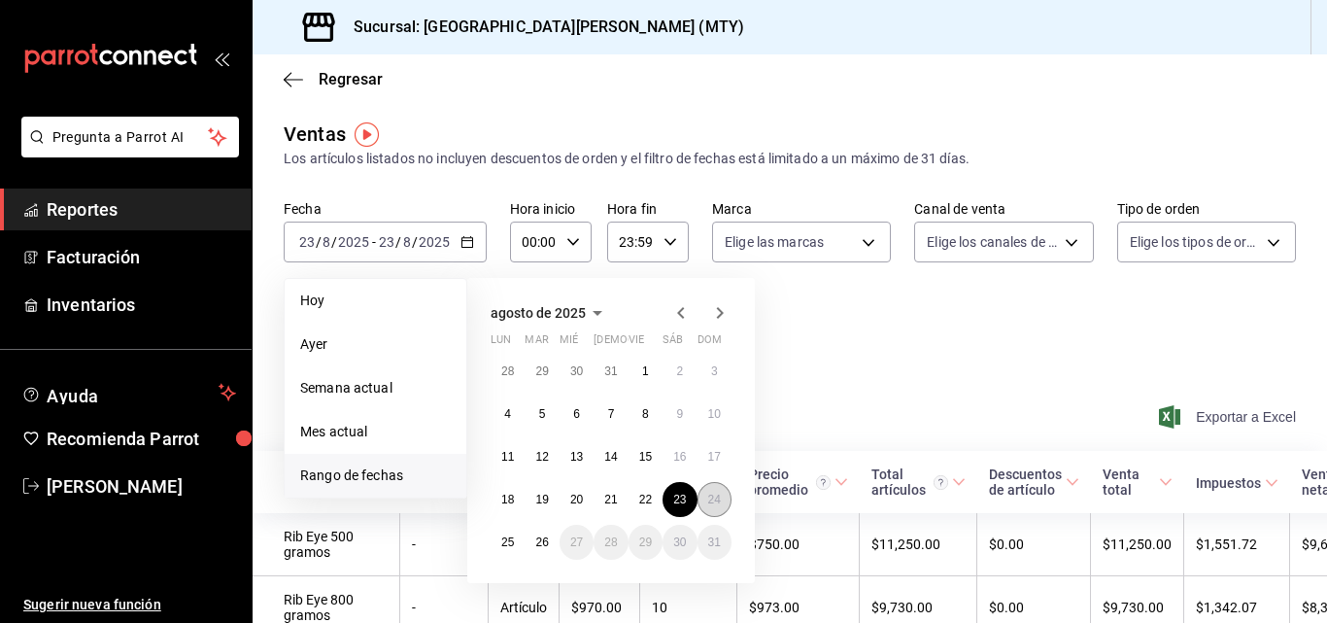
click at [720, 495] on abbr "24" at bounding box center [714, 500] width 13 height 14
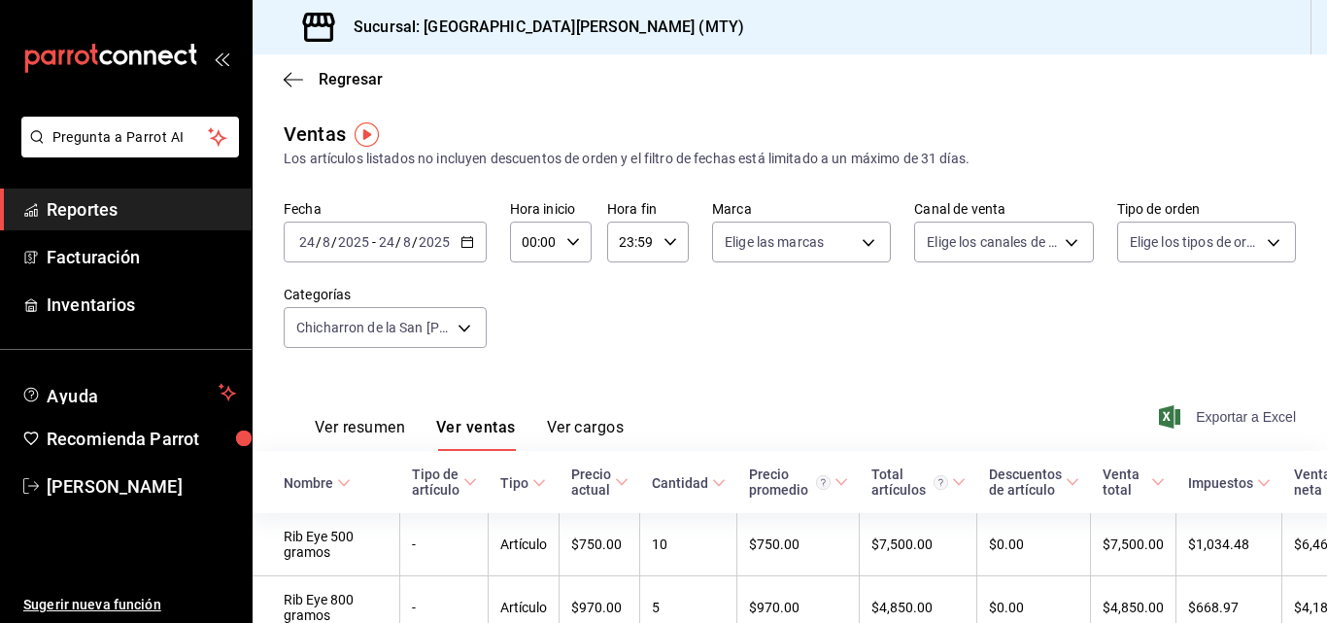
click at [1227, 417] on span "Exportar a Excel" at bounding box center [1229, 416] width 133 height 23
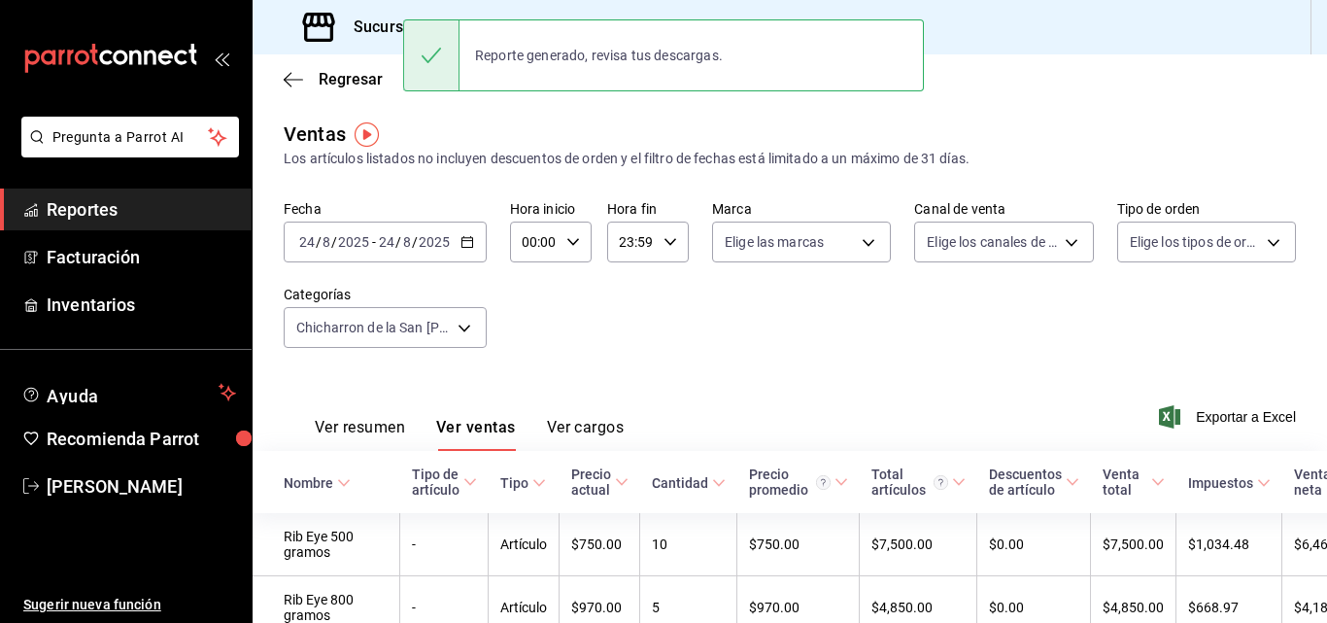
click at [462, 246] on \(Stroke\) "button" at bounding box center [468, 242] width 12 height 11
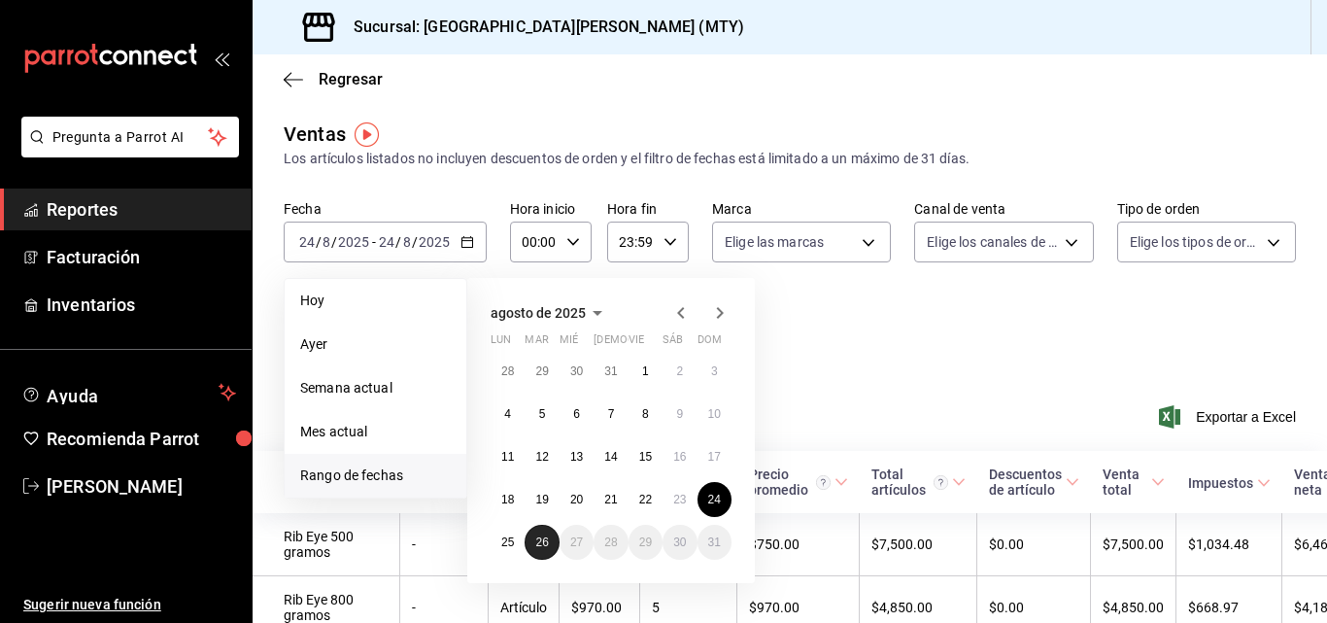
click at [531, 547] on button "26" at bounding box center [542, 542] width 34 height 35
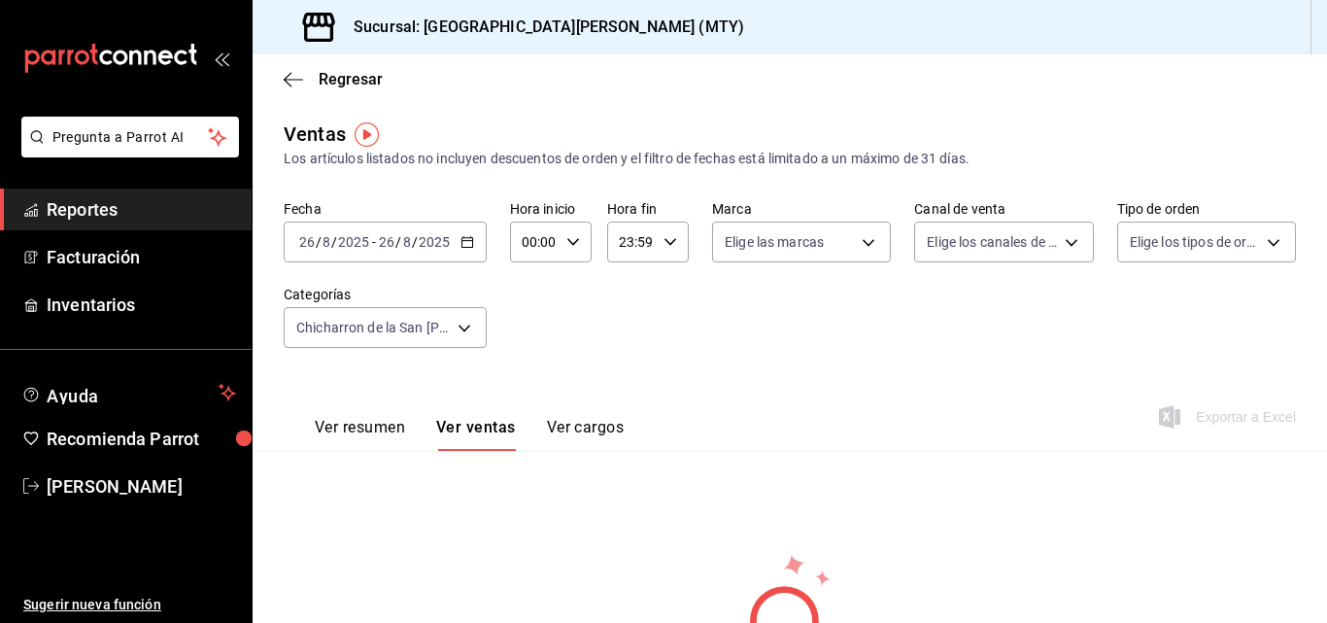
click at [463, 231] on div "[DATE] [DATE] - [DATE] [DATE]" at bounding box center [385, 242] width 203 height 41
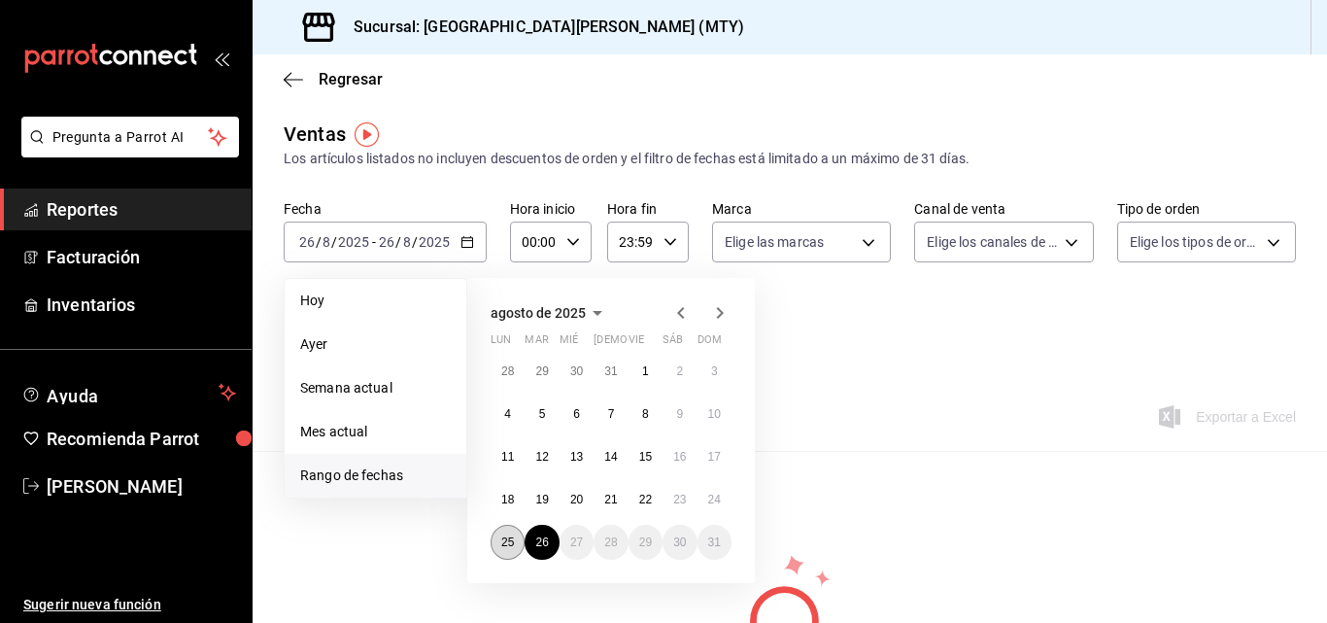
click at [511, 538] on abbr "25" at bounding box center [507, 542] width 13 height 14
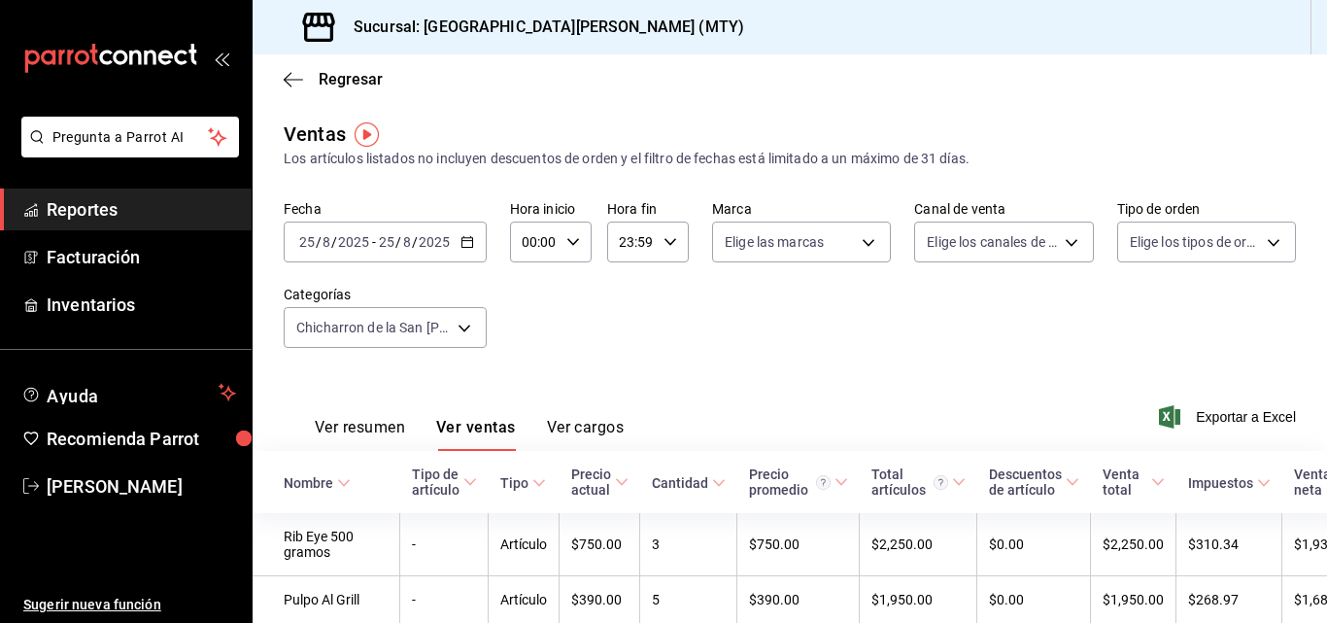
click at [1178, 413] on span "Exportar a Excel" at bounding box center [1229, 416] width 133 height 23
